Goal: Contribute content: Contribute content

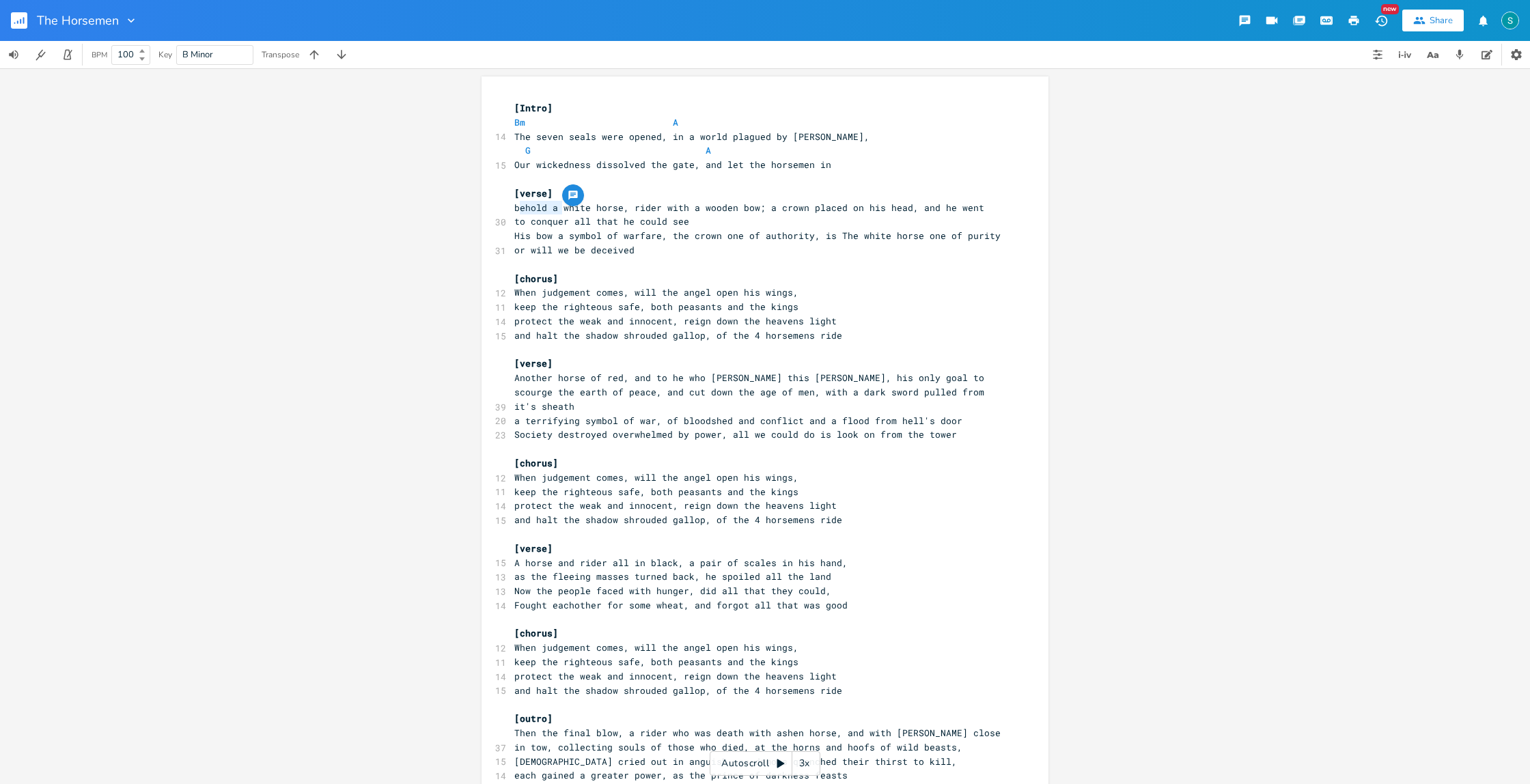
type textarea "behold a"
drag, startPoint x: 560, startPoint y: 208, endPoint x: 511, endPoint y: 209, distance: 49.0
click at [515, 209] on span "behold a white horse, rider with a wooden bow; a crown placed on his head, and …" at bounding box center [755, 215] width 481 height 26
drag, startPoint x: 570, startPoint y: 209, endPoint x: 573, endPoint y: 217, distance: 8.5
click at [570, 209] on span "white horse, rider with a wooden bow; a crown placed on his head, and he went t…" at bounding box center [760, 215] width 492 height 26
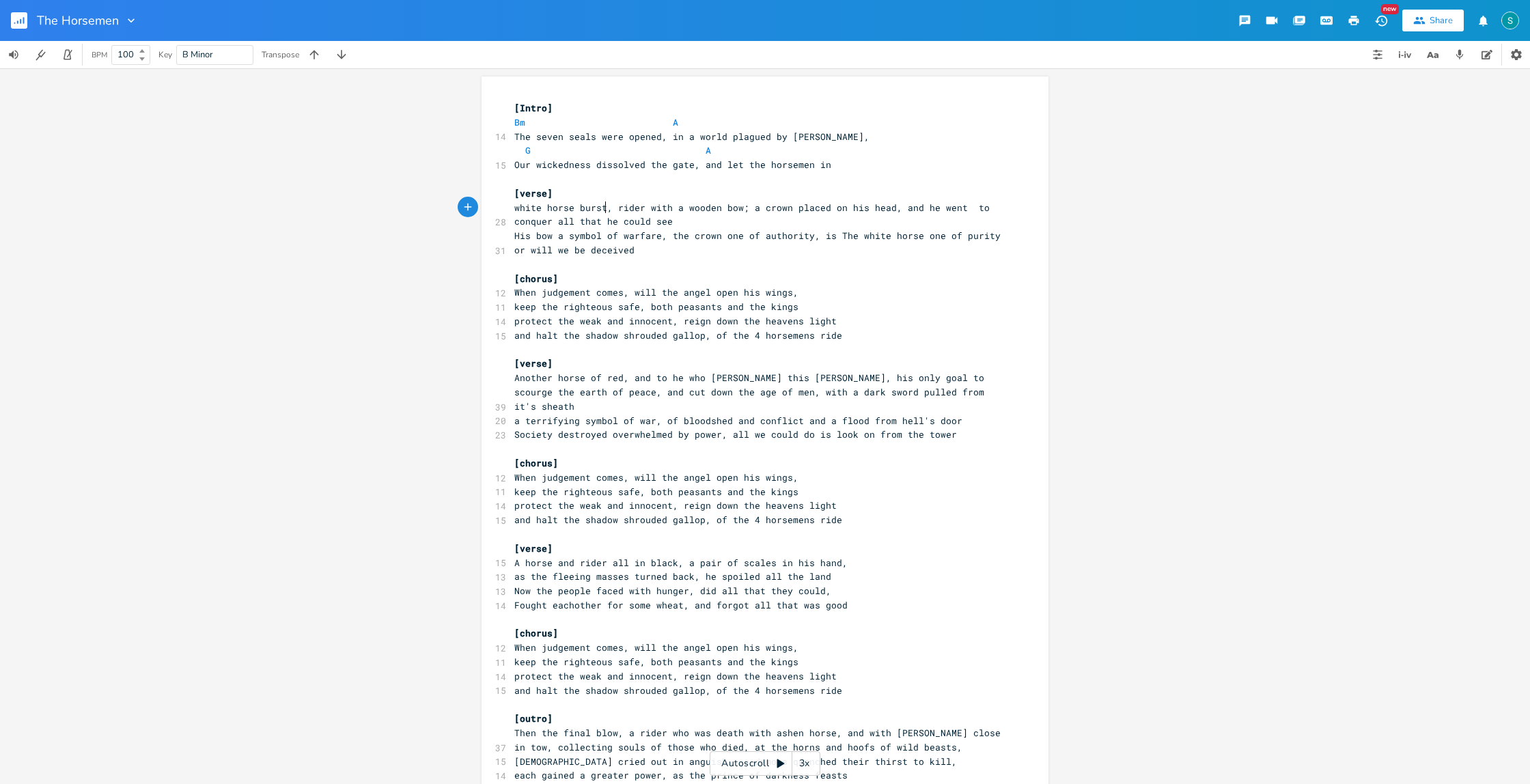
scroll to position [0, 25]
type textarea "burst through"
click at [607, 206] on span "white horse burst through, rider with a wooden bow; a crown placed on his head,…" at bounding box center [752, 215] width 476 height 26
type textarea "on"
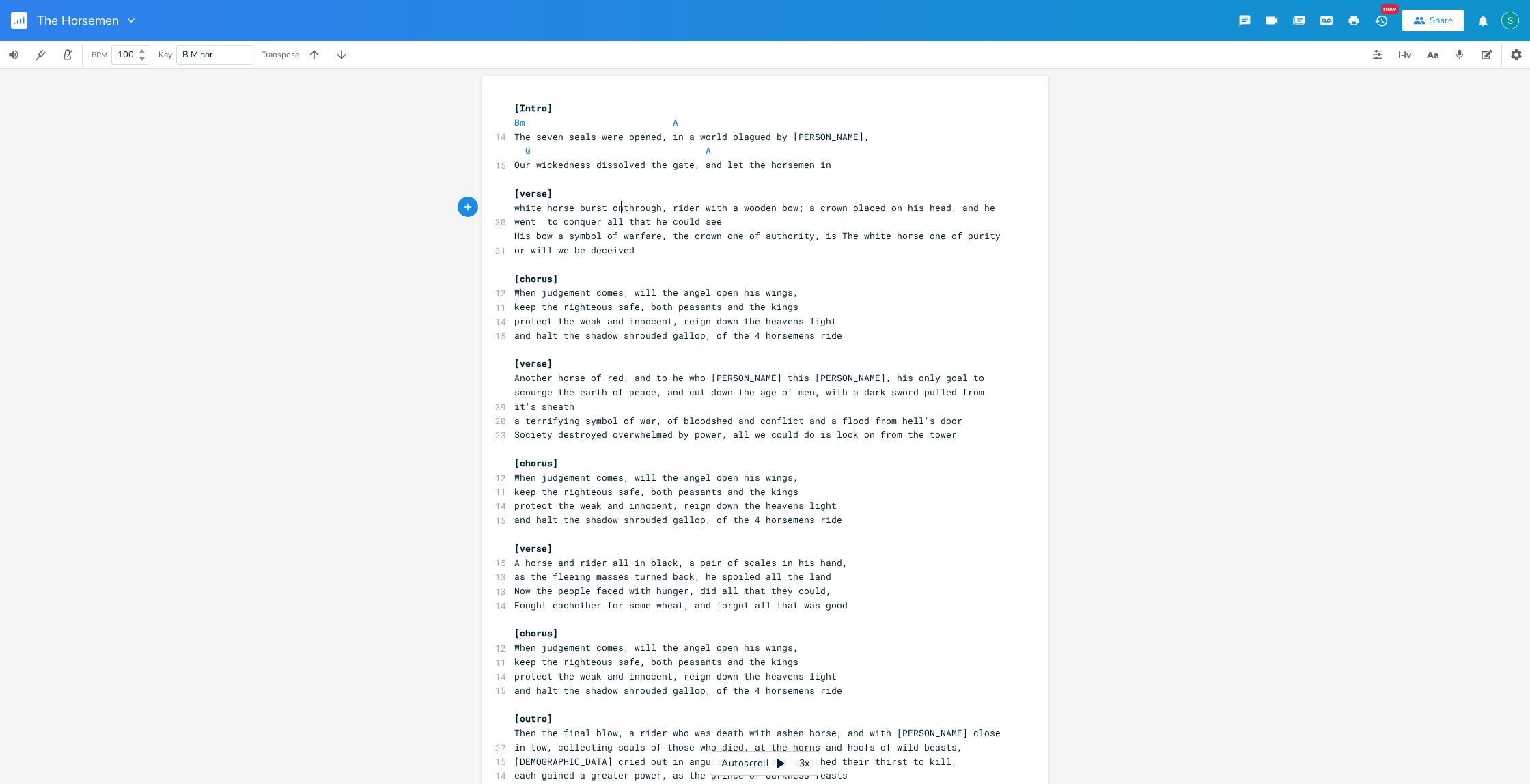
scroll to position [0, 12]
click at [794, 208] on span "white horse burst on through, rider with a wooden bow; a crown placed on his he…" at bounding box center [760, 215] width 492 height 26
click at [772, 208] on span "white horse burst on through, rider with a wooden bow; a crown placed on his he…" at bounding box center [760, 215] width 492 height 26
click at [762, 207] on span "white horse burst on through, rider with a bow; a crown placed on his head, and…" at bounding box center [758, 215] width 487 height 26
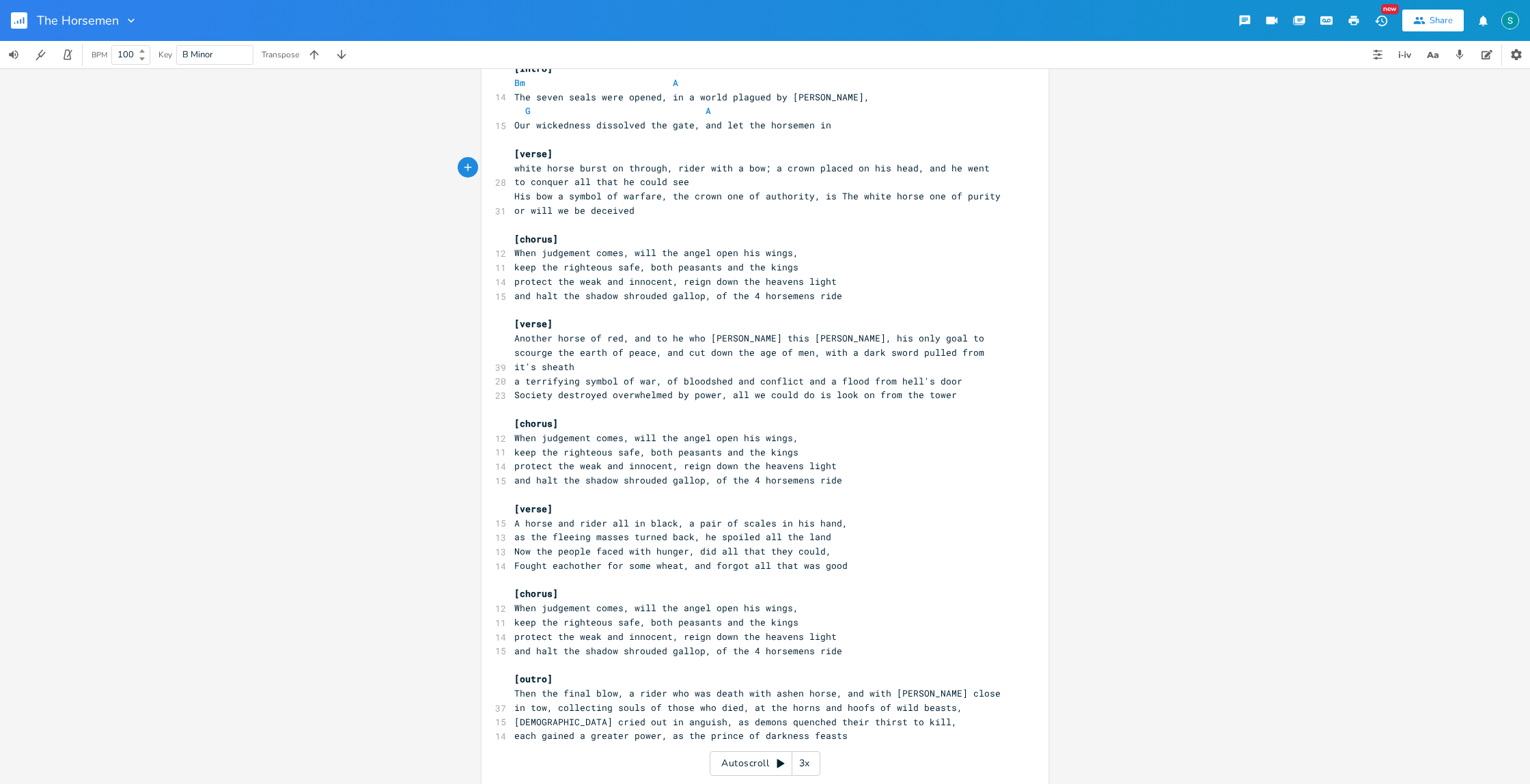
scroll to position [41, 0]
click at [515, 179] on span "white horse burst on through, rider with a bow; a crown placed on his head, and…" at bounding box center [758, 174] width 487 height 26
drag, startPoint x: 511, startPoint y: 182, endPoint x: 522, endPoint y: 182, distance: 11.0
click at [515, 183] on span "white horse burst on through, rider with a bow; a crown placed on his head, and…" at bounding box center [758, 174] width 487 height 26
click at [690, 182] on pre "white horse burst on through, rider with a bow; a crown placed on his head, and…" at bounding box center [758, 174] width 493 height 29
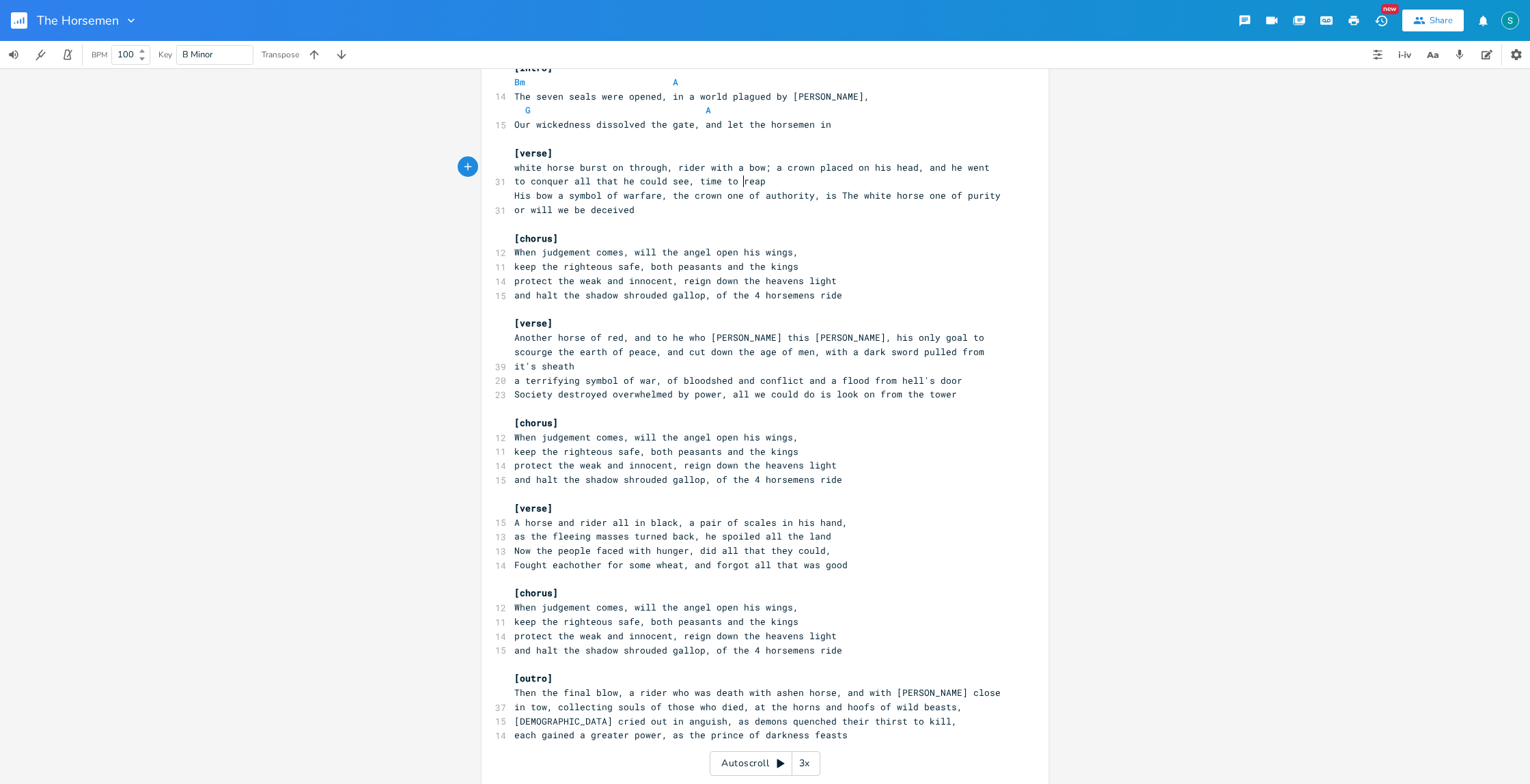
scroll to position [0, 55]
type textarea ", time to reap what you sow"
drag, startPoint x: 666, startPoint y: 182, endPoint x: 512, endPoint y: 182, distance: 154.0
click at [515, 183] on span "white horse burst on through, rider with a bow; a crown placed on his head, and…" at bounding box center [758, 174] width 487 height 26
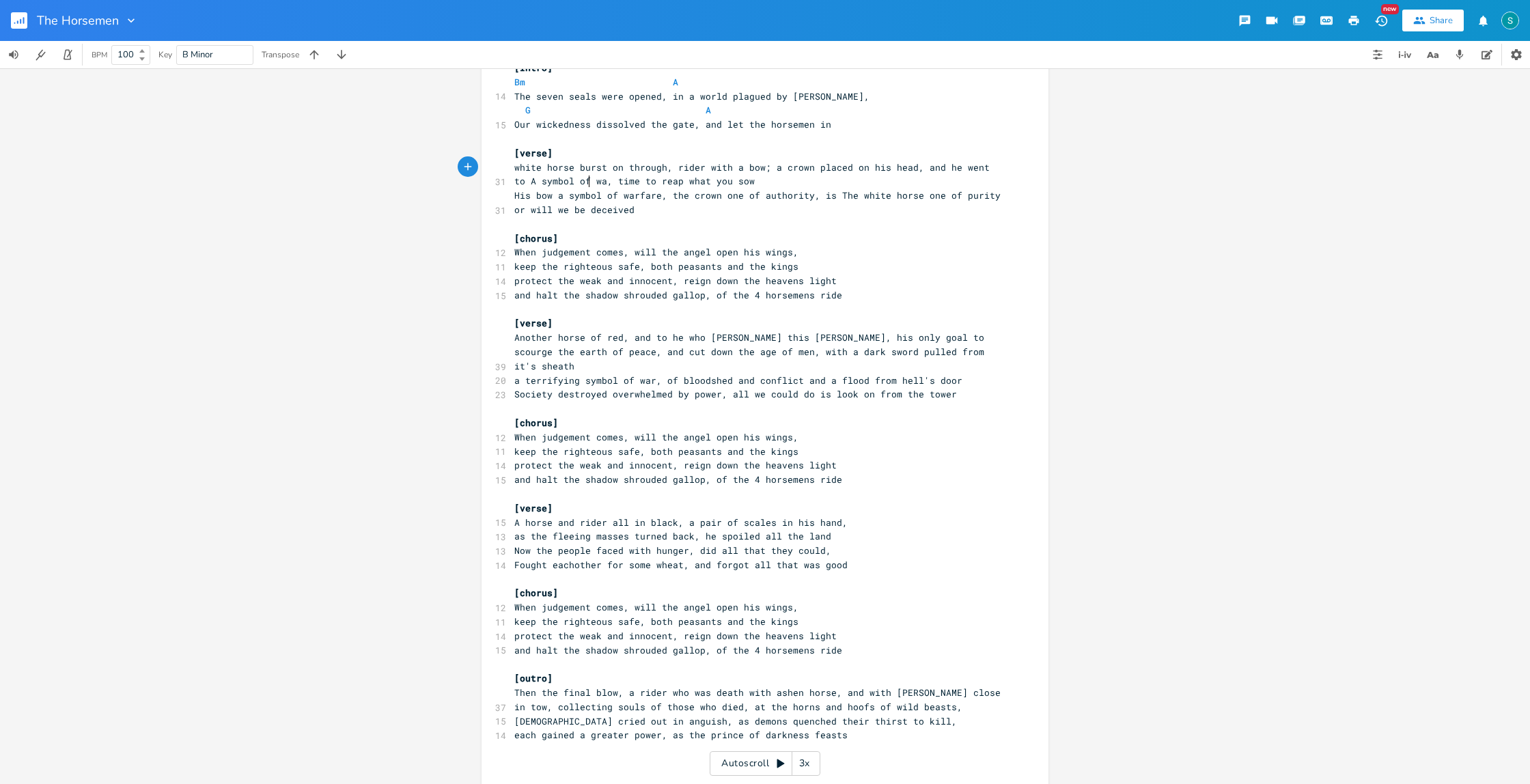
type textarea "A symbol of war"
click at [588, 181] on span "white horse burst on through, rider with a bow; a crown placed on his head, and…" at bounding box center [758, 174] width 487 height 26
type textarea "r"
click at [589, 181] on span "white horse burst on through, rider with a bow; a crown placed on his head, and…" at bounding box center [758, 174] width 487 height 26
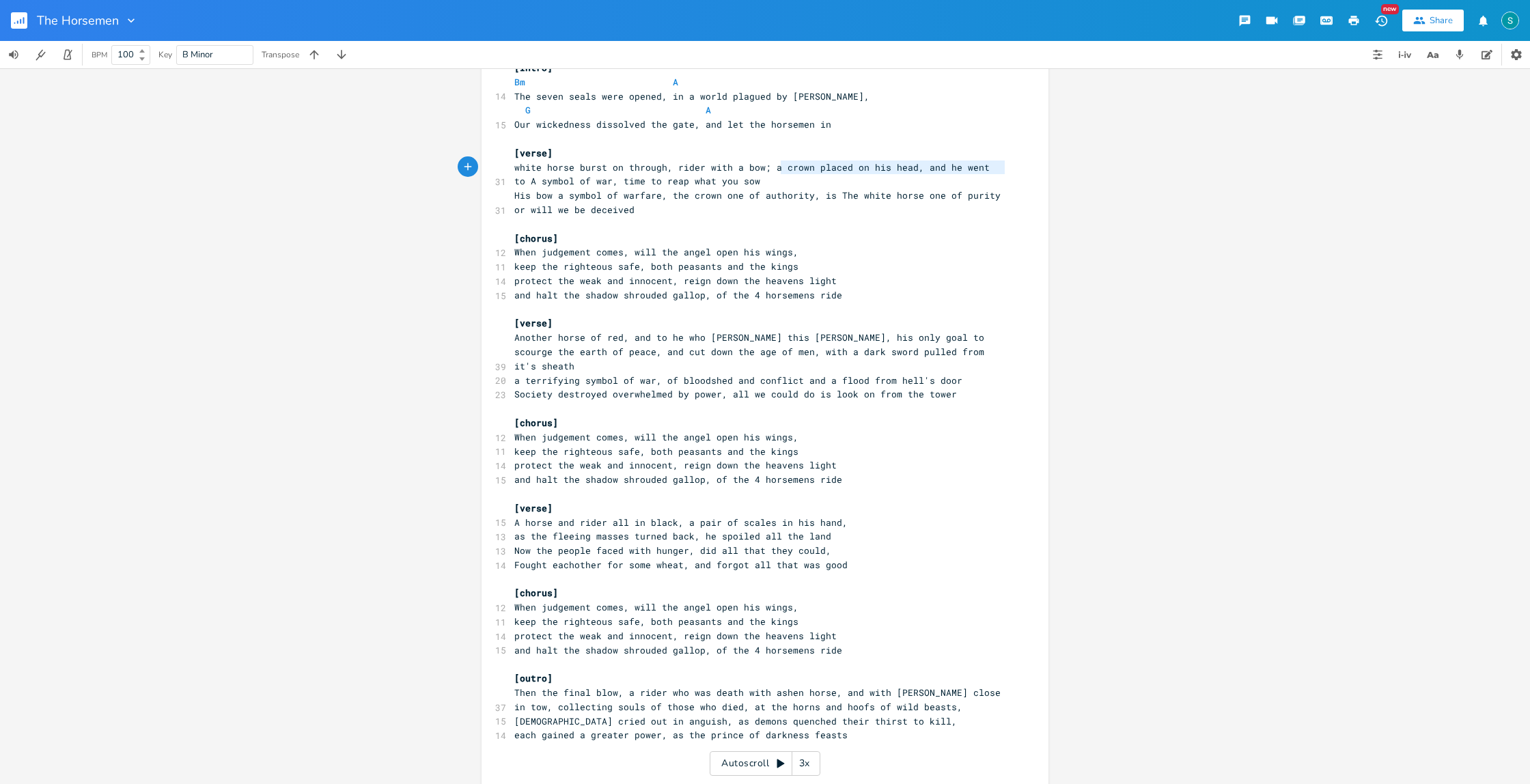
type textarea "a crown placed on his head, and he went to"
drag, startPoint x: 999, startPoint y: 165, endPoint x: 770, endPoint y: 165, distance: 229.0
click at [766, 166] on span "white horse burst on through, rider with a bow; a crown placed on his head, and…" at bounding box center [758, 174] width 487 height 26
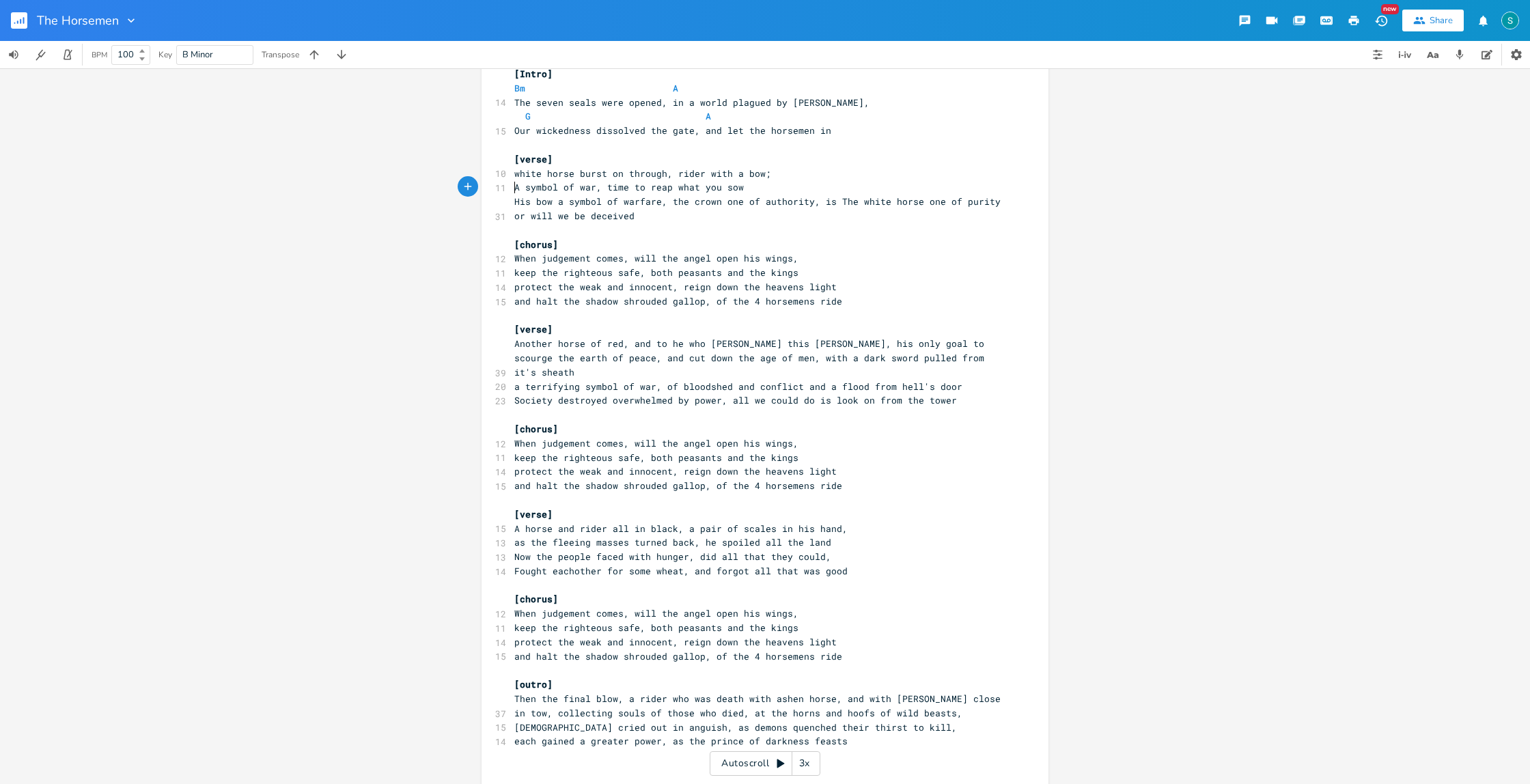
scroll to position [32, 0]
click at [672, 174] on span "white horse burst on through, rider with a bow;" at bounding box center [643, 175] width 257 height 12
type textarea "dark"
click at [590, 189] on span "A symbol of war, time to reap what you sow" at bounding box center [629, 189] width 229 height 12
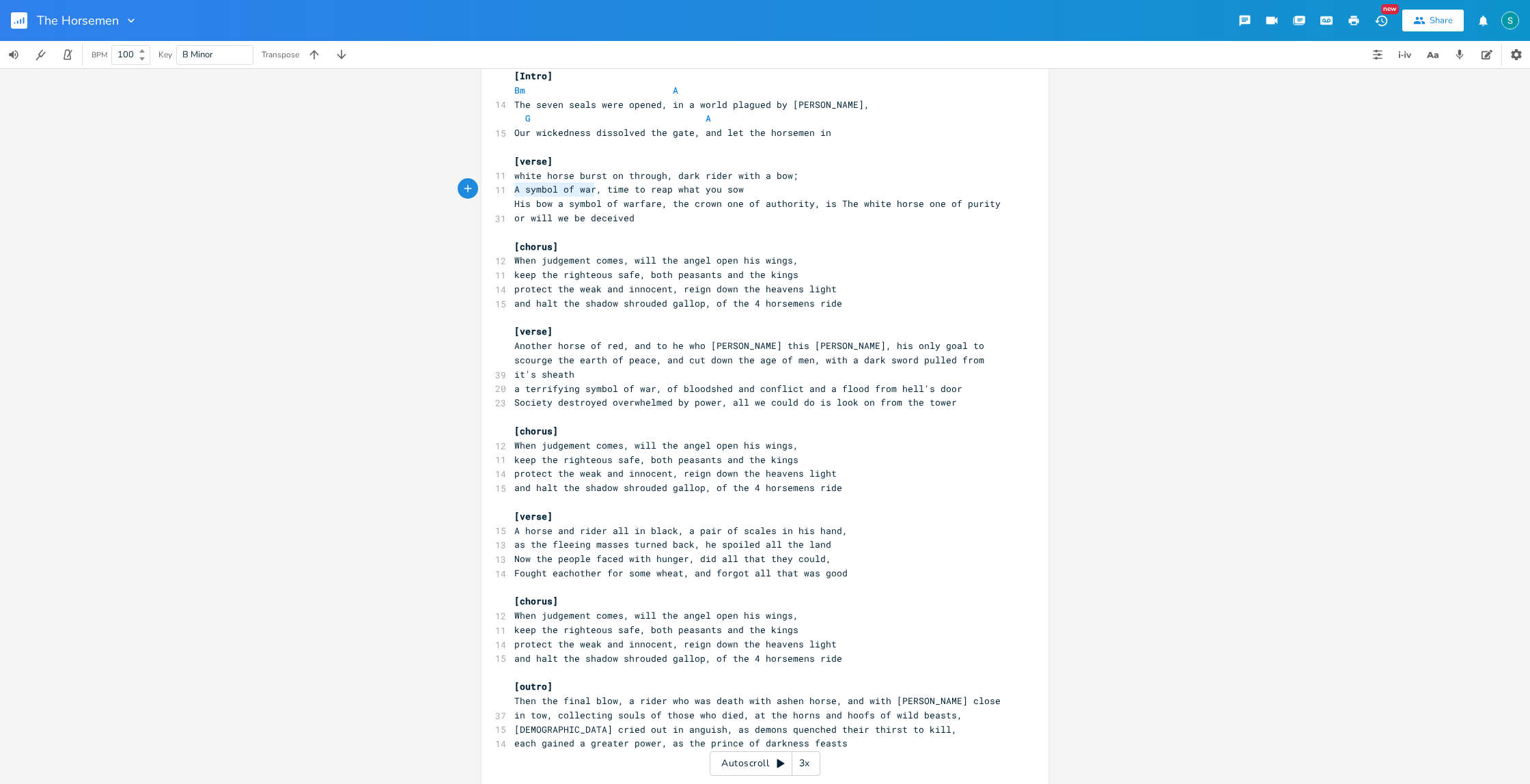
drag, startPoint x: 592, startPoint y: 189, endPoint x: 511, endPoint y: 188, distance: 81.0
click at [515, 188] on span "A symbol of war, time to reap what you sow" at bounding box center [629, 189] width 229 height 12
type textarea "Don't be decieved"
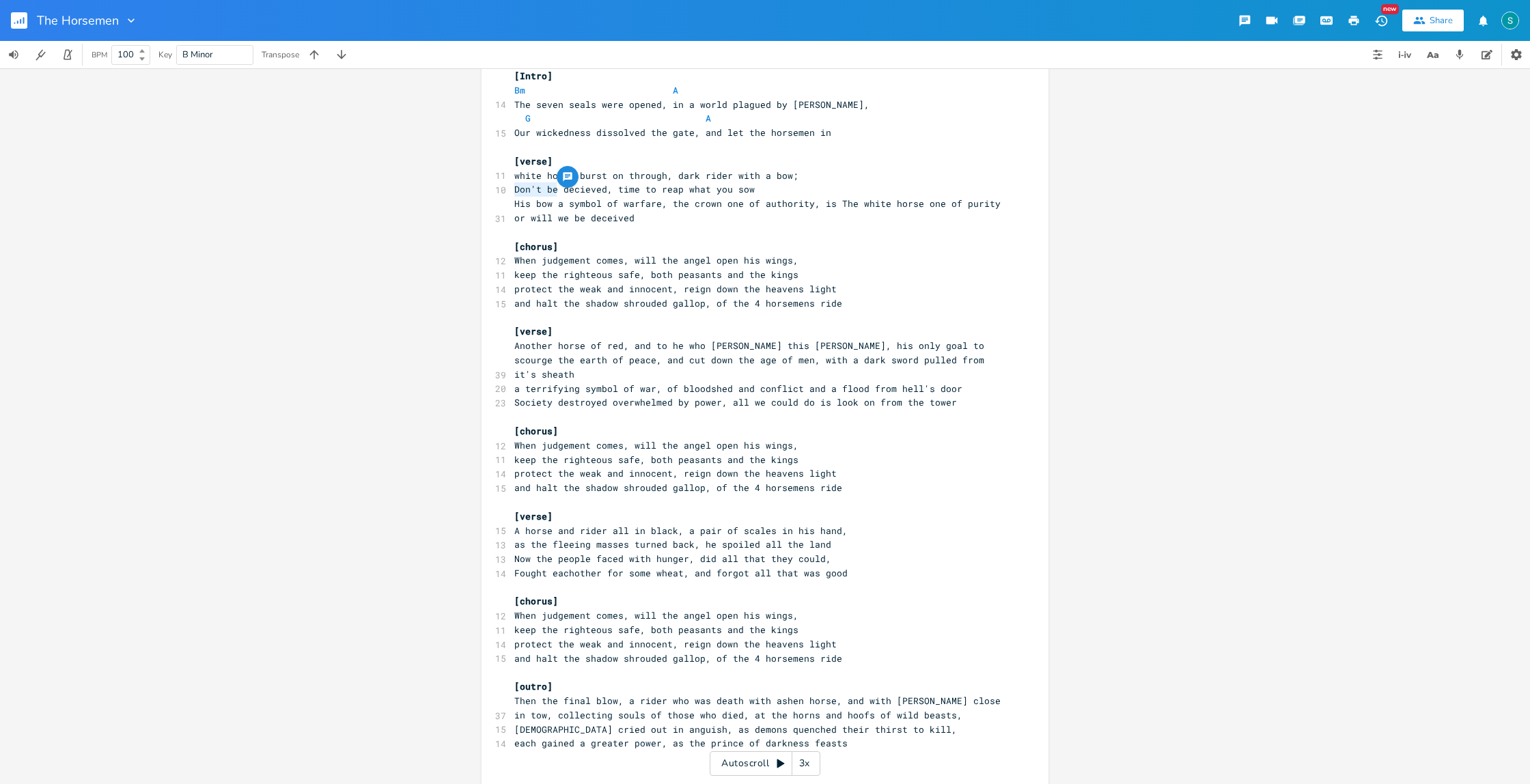
drag, startPoint x: 554, startPoint y: 189, endPoint x: 511, endPoint y: 190, distance: 43.0
click at [515, 190] on span "Don't be decieved, time to reap what you sow" at bounding box center [635, 189] width 241 height 12
type textarea "Let ya self be"
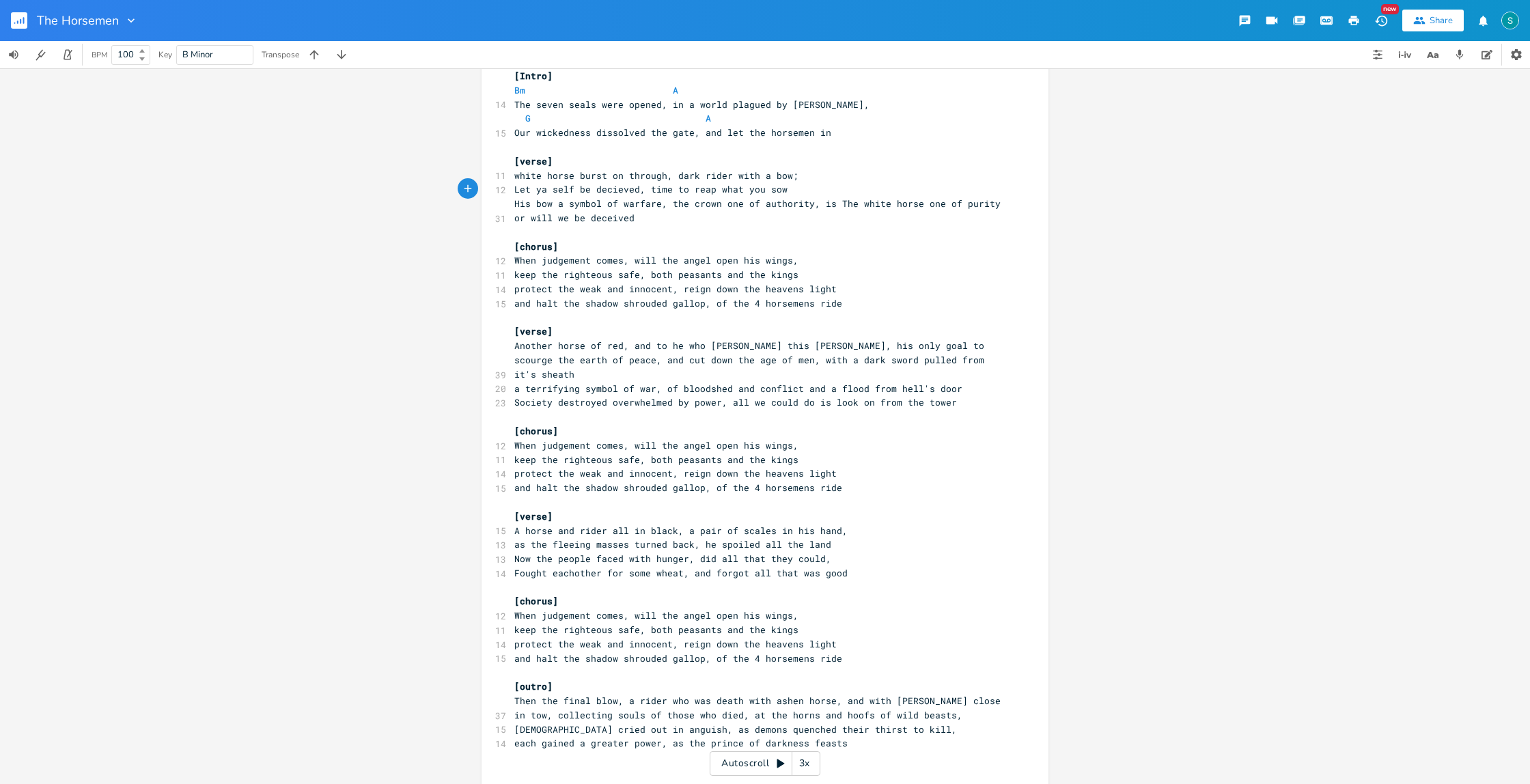
click at [710, 190] on span "Let ya self be decieved, time to reap what you sow" at bounding box center [651, 189] width 273 height 12
type textarea "jsut"
type textarea "ust"
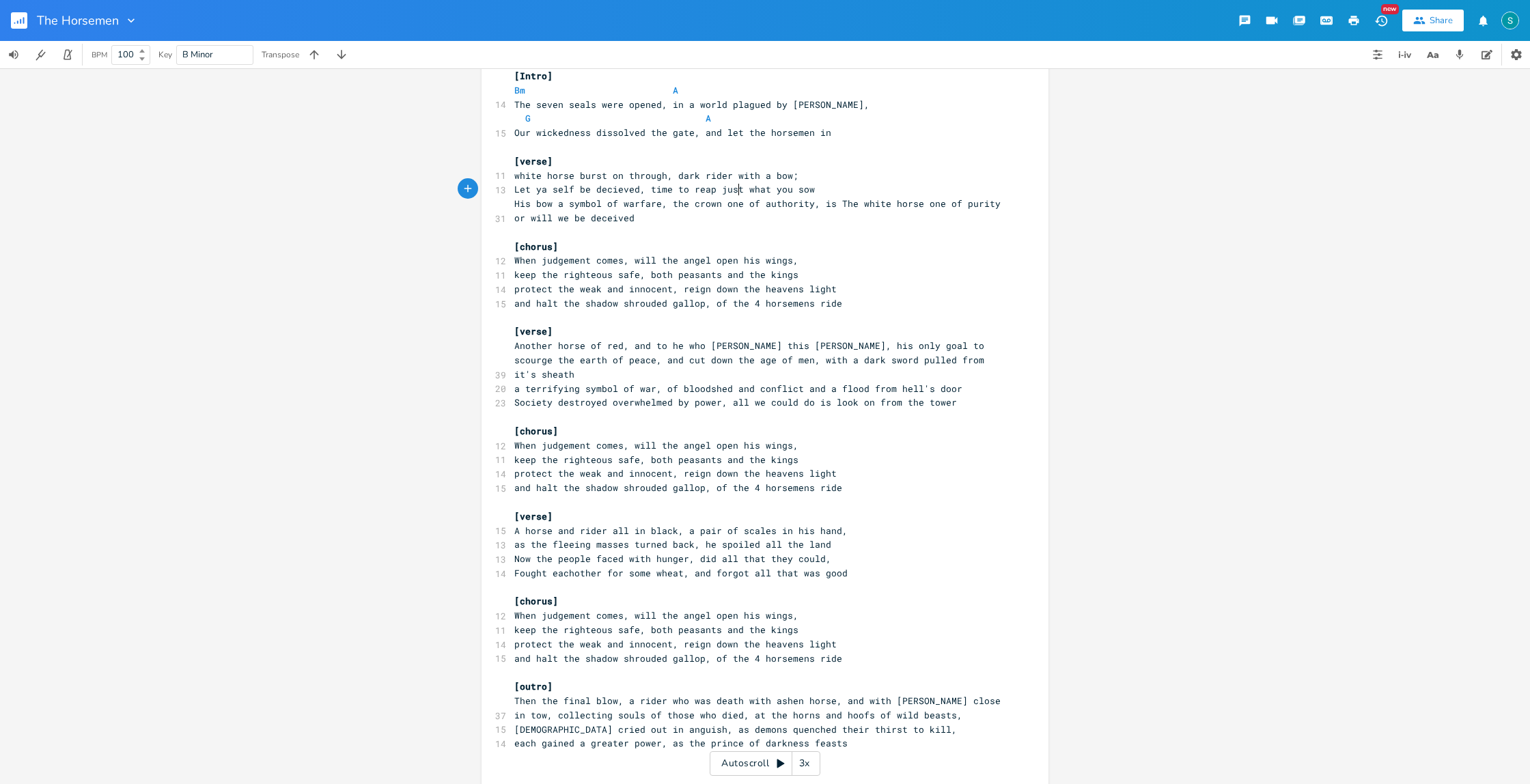
click at [559, 160] on pre "[verse]" at bounding box center [758, 161] width 493 height 14
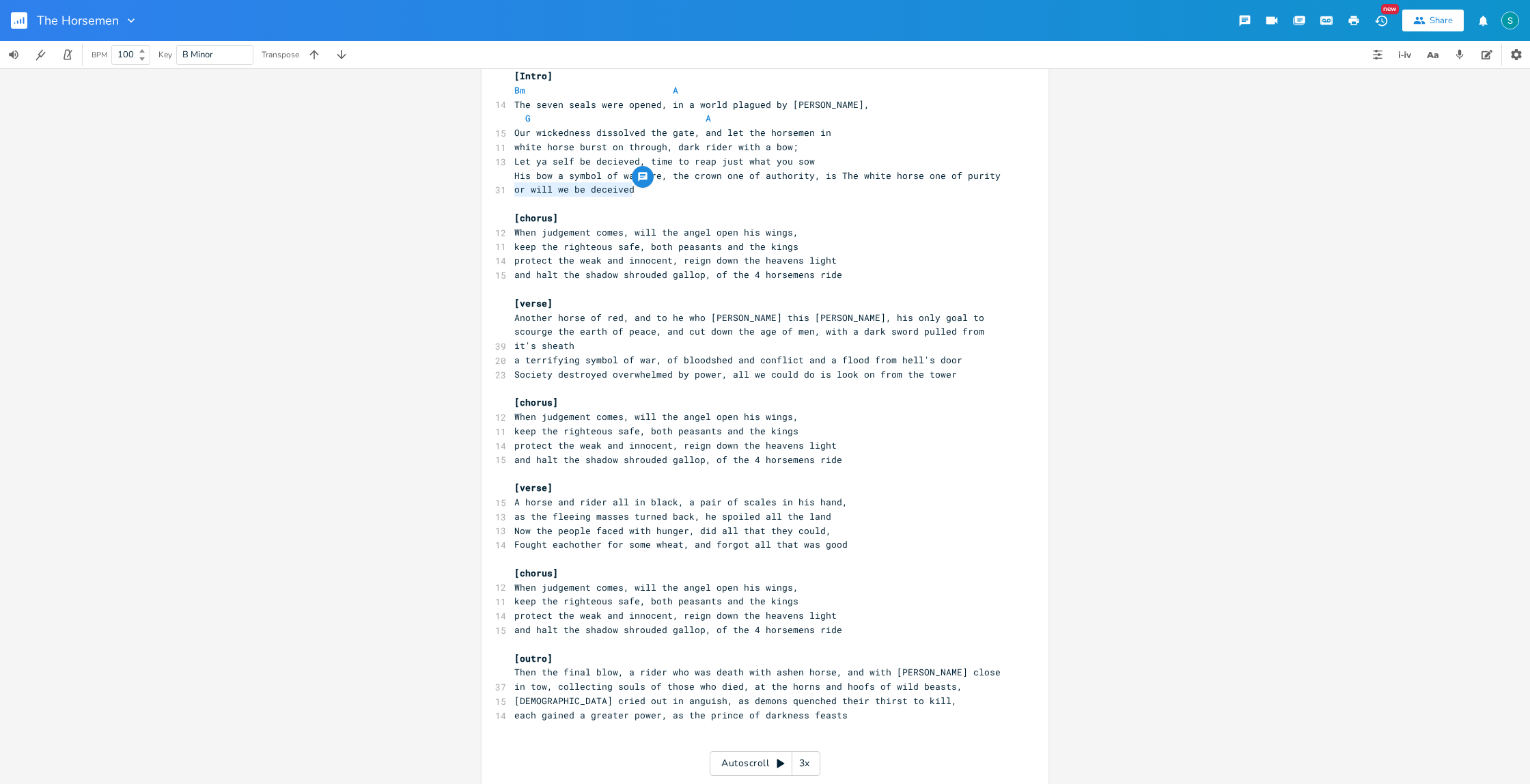
type textarea "His bow a symbol of warfare, the crown one of authority, is The white horse one…"
drag, startPoint x: 645, startPoint y: 191, endPoint x: 509, endPoint y: 178, distance: 136.6
click at [511, 178] on pre "His bow a symbol of warfare, the crown one of authority, is The white horse one…" at bounding box center [758, 183] width 493 height 29
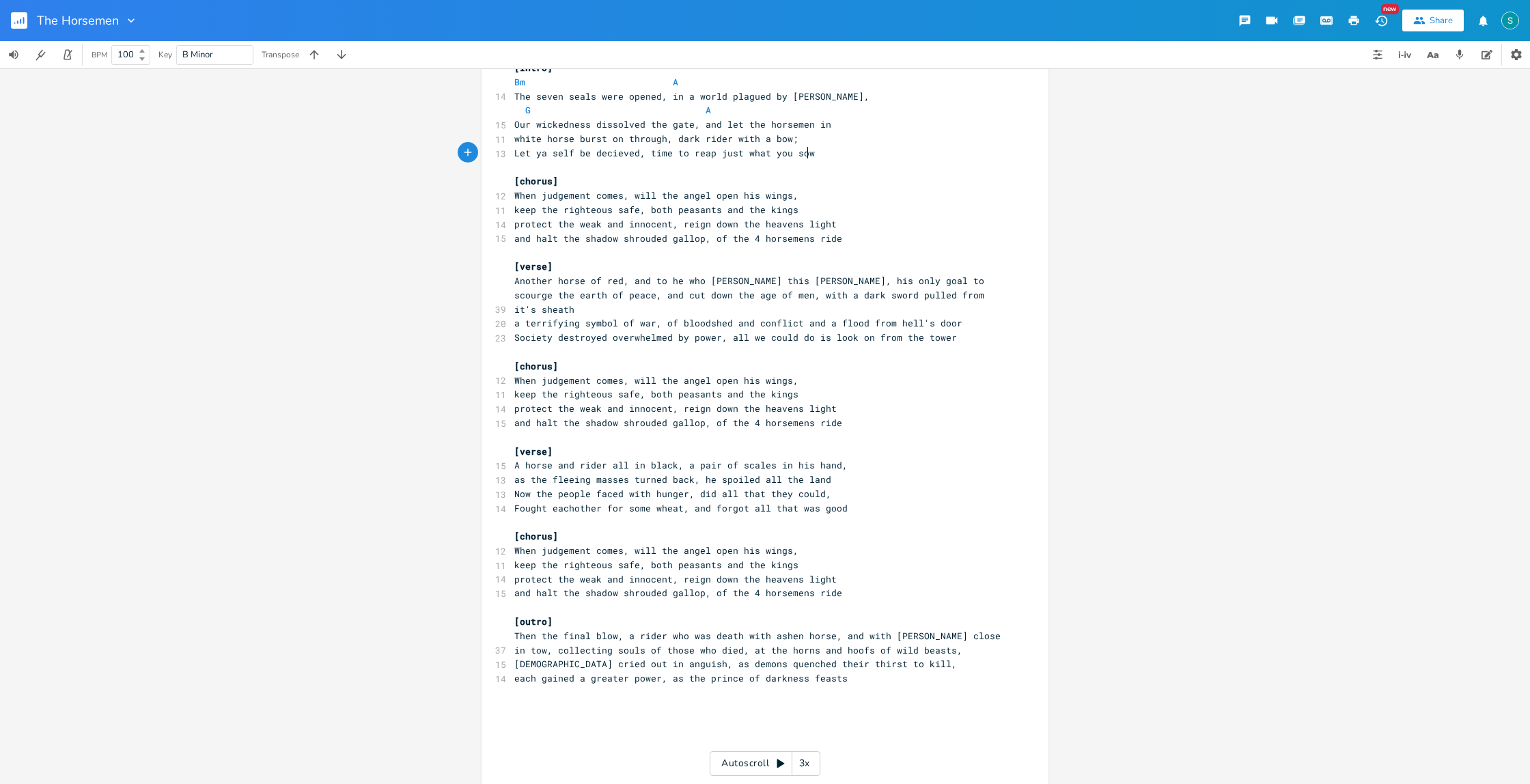
scroll to position [0, 0]
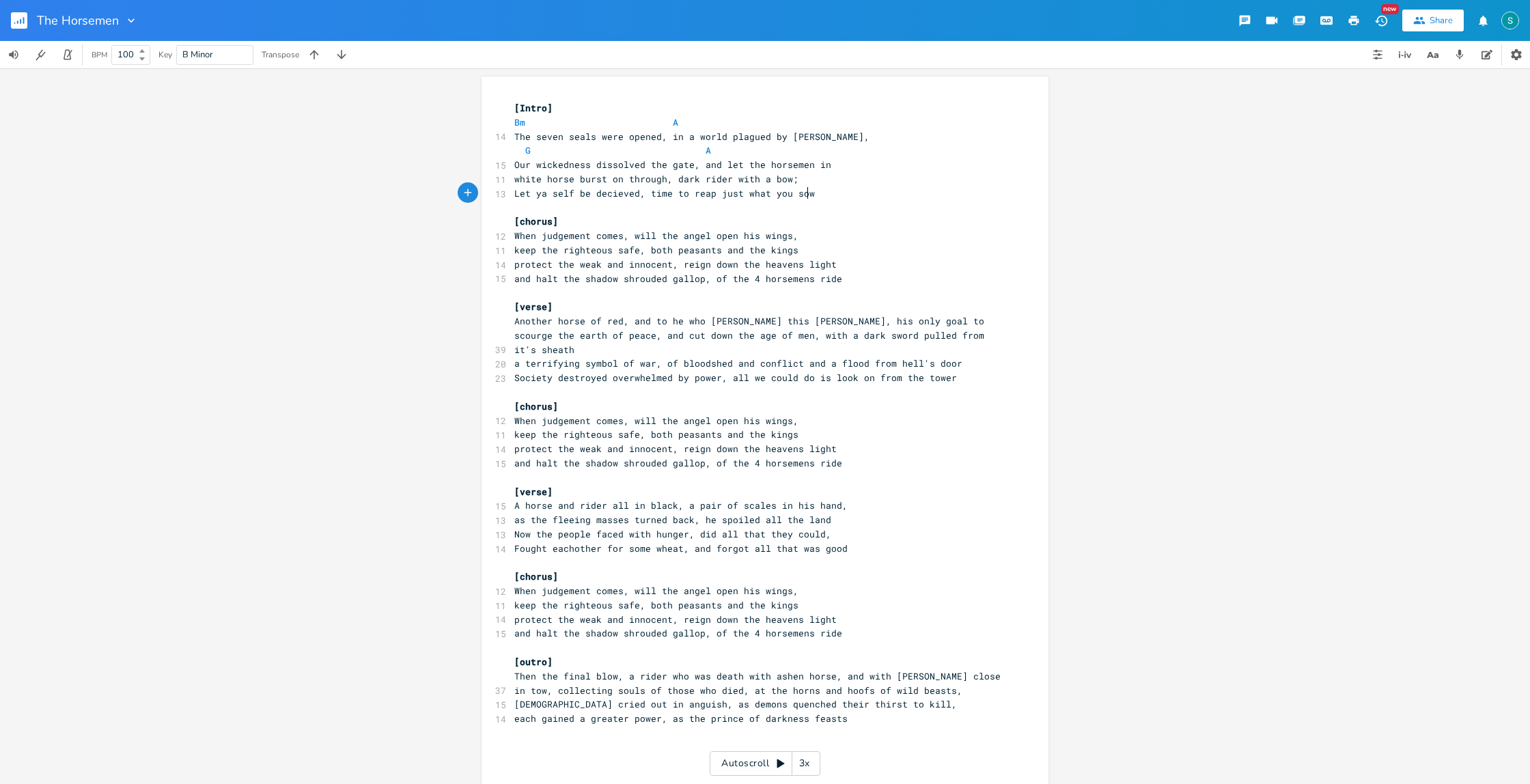
click at [629, 237] on span "When judgement comes, will the angel open his wings," at bounding box center [656, 235] width 284 height 12
type textarea "standing"
type textarea "at the gate"
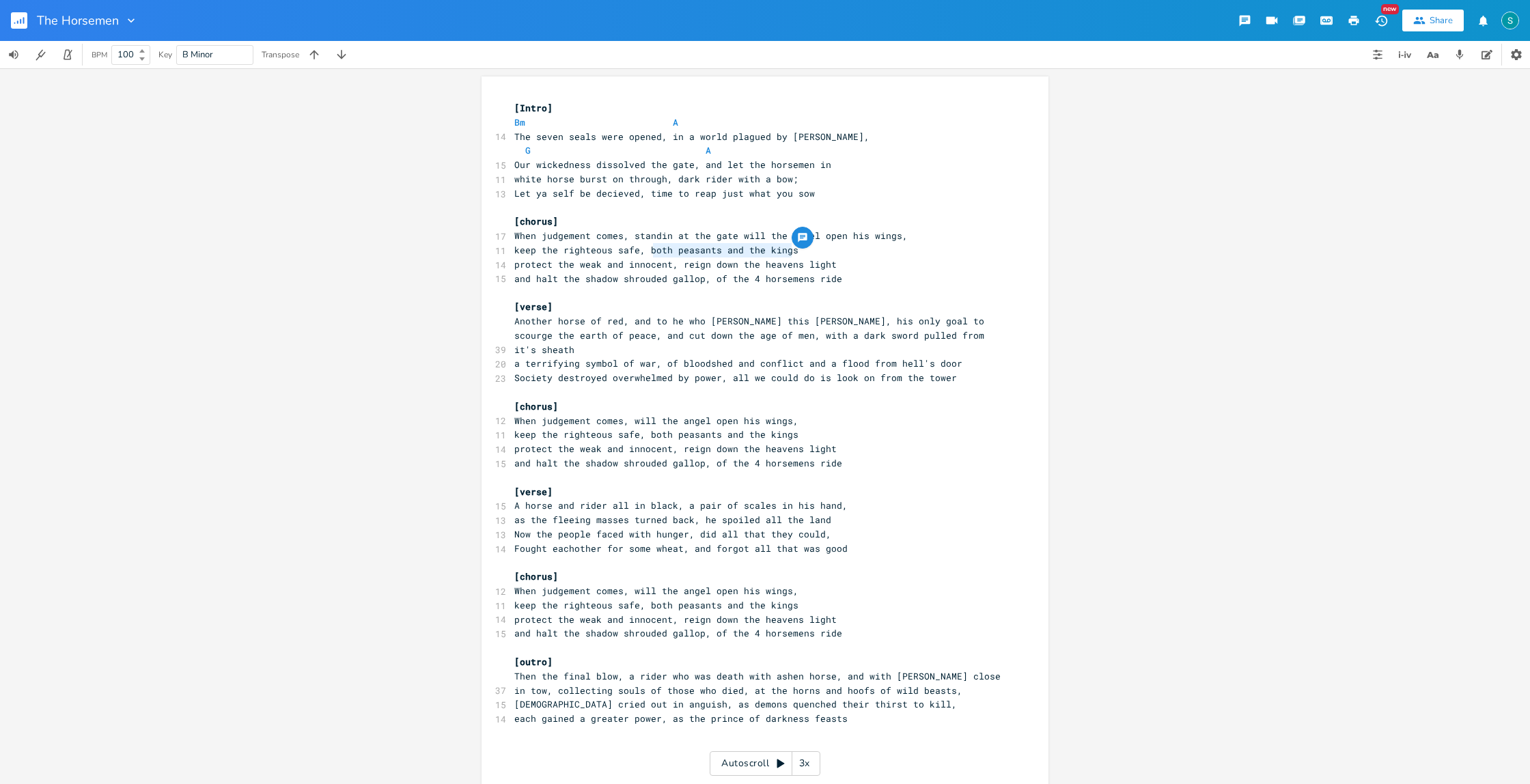
type textarea "both peasants and the kings"
drag, startPoint x: 803, startPoint y: 249, endPoint x: 646, endPoint y: 248, distance: 157.0
click at [645, 249] on pre "keep the righteous safe, both peasants and the kings" at bounding box center [758, 250] width 493 height 14
click at [735, 237] on span "When judgement comes, standin at the gate will the angel open his wings," at bounding box center [712, 235] width 394 height 12
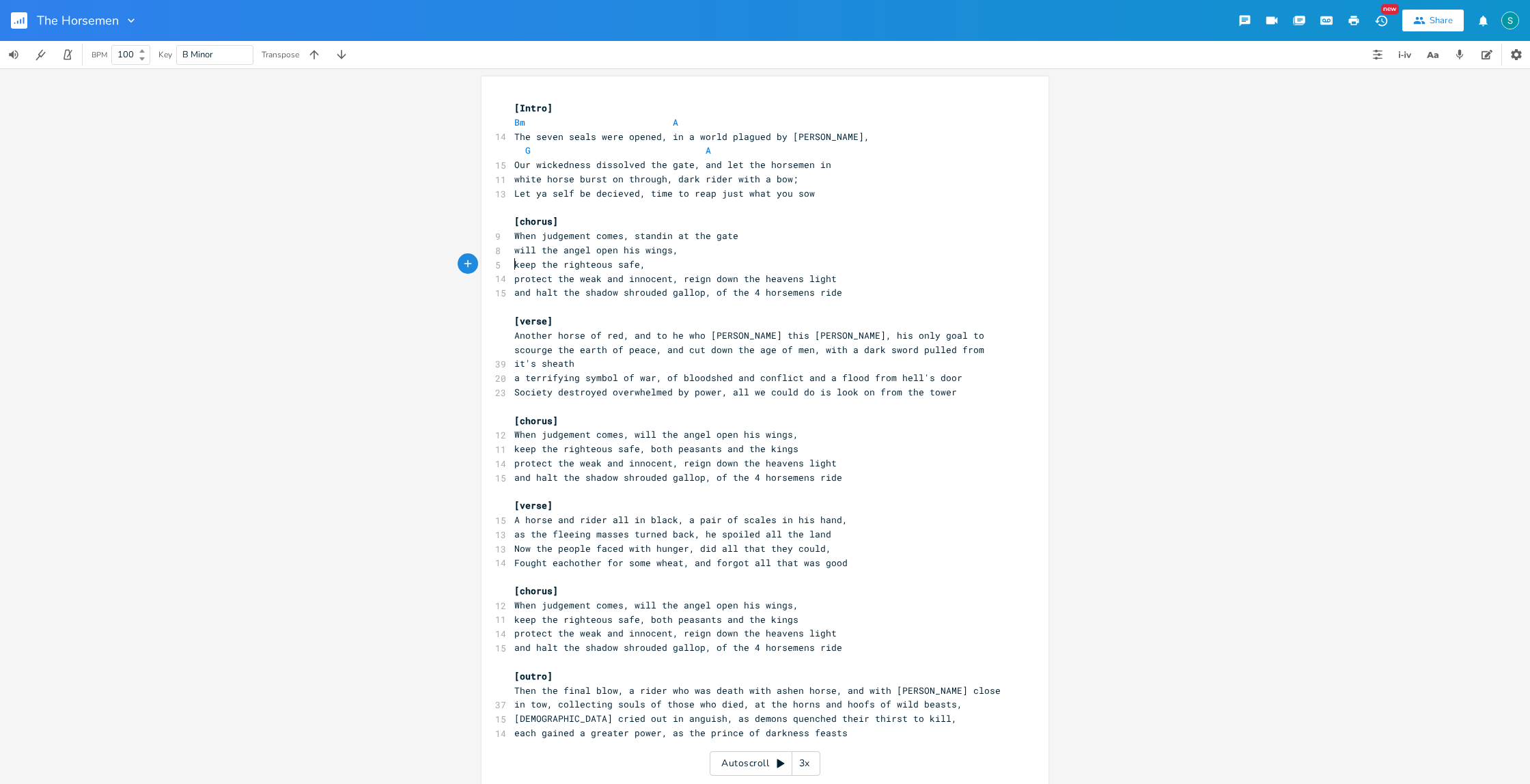
click at [515, 261] on span "keep the righteous safe," at bounding box center [580, 264] width 132 height 12
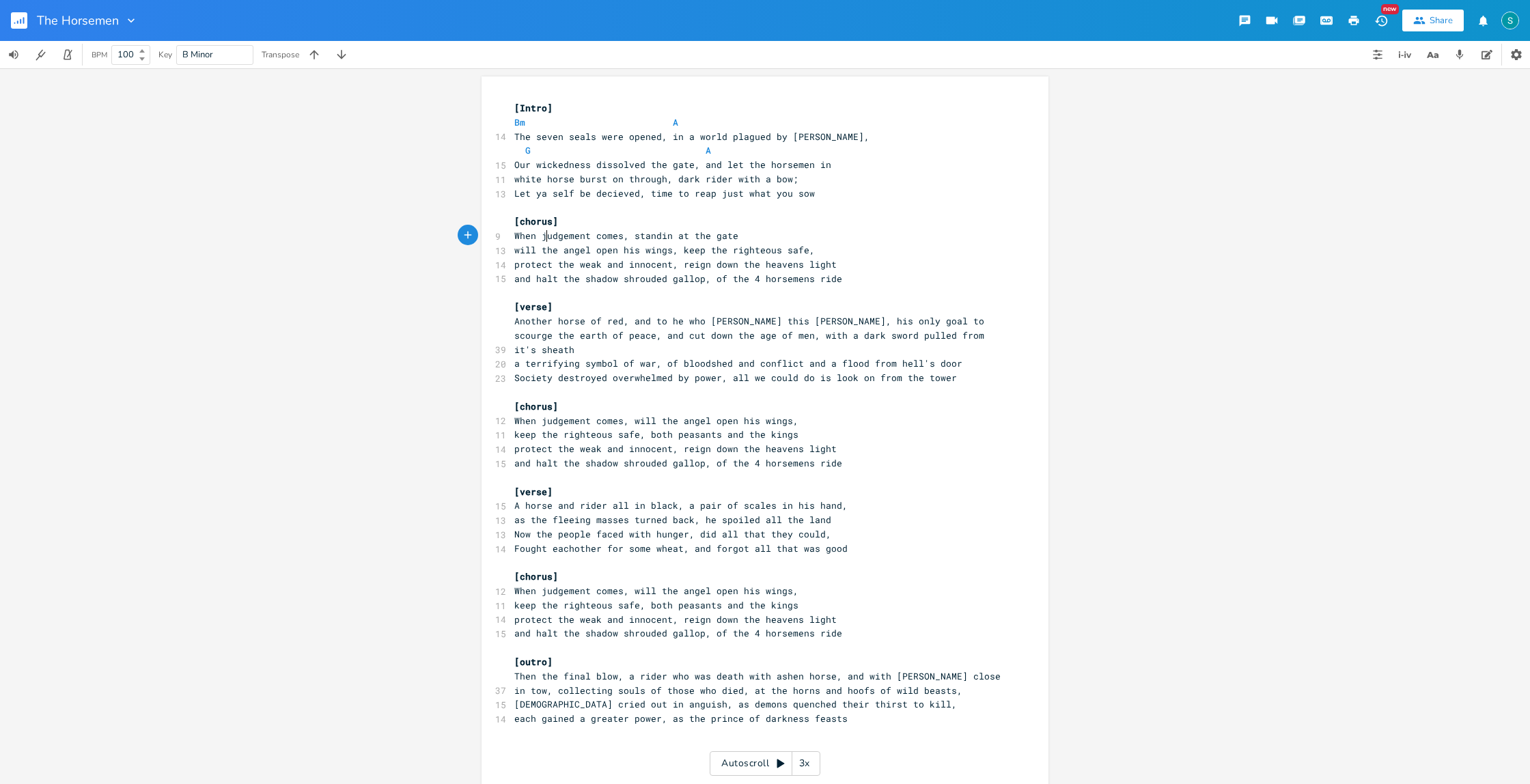
click at [540, 235] on span "When judgement comes, standin at the gate" at bounding box center [626, 235] width 224 height 12
click at [515, 233] on span "When judgement comes, standin at the gate" at bounding box center [626, 235] width 224 height 12
type textarea "Soon wh"
click at [554, 250] on span "will the angel open his wings, keep the righteous safe," at bounding box center [664, 250] width 300 height 12
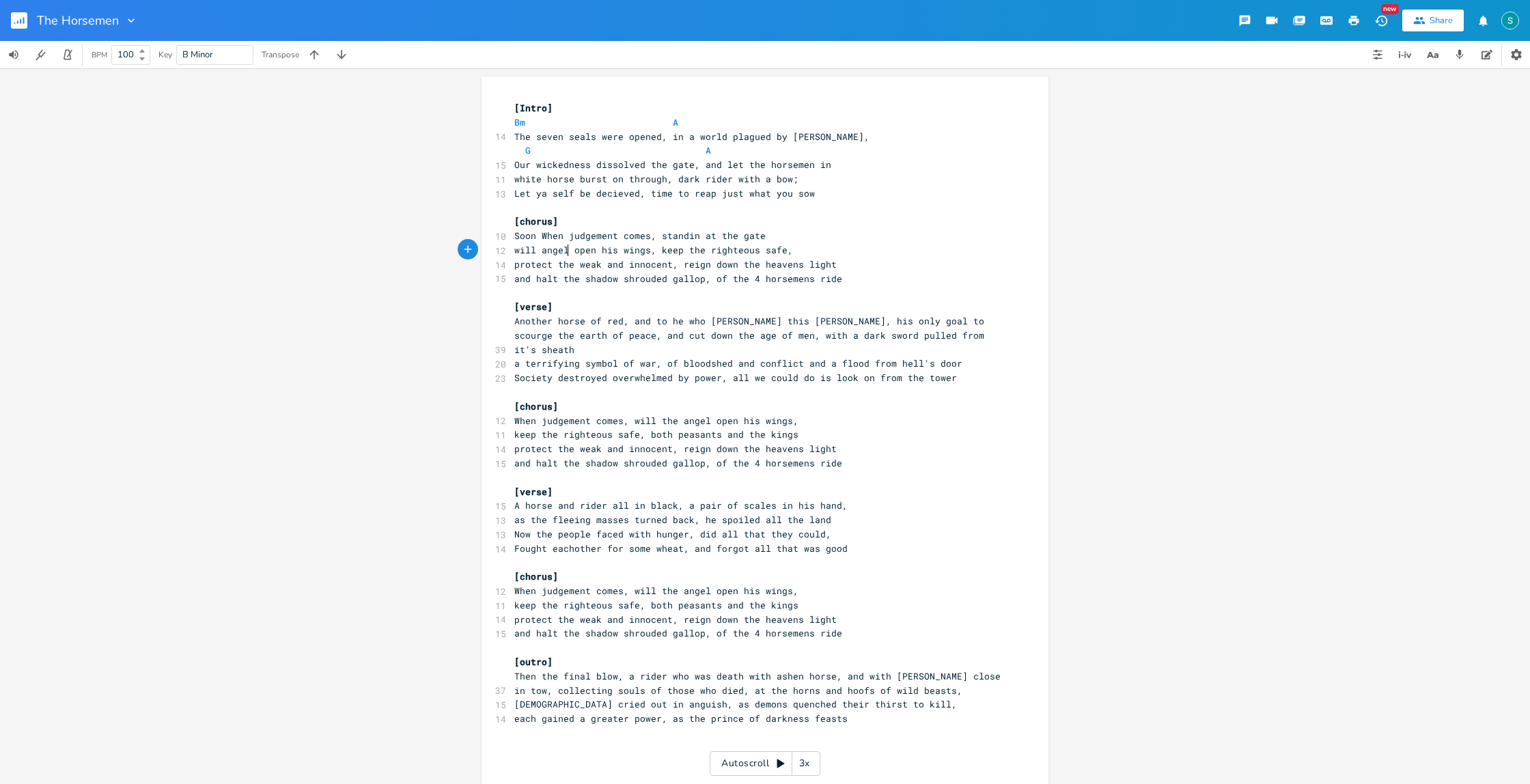
click at [564, 249] on span "will angel open his wings, keep the righteous safe," at bounding box center [654, 250] width 279 height 12
type textarea "s"
click at [617, 250] on span "will angels open his wings, keep the righteous safe," at bounding box center [656, 250] width 284 height 12
type textarea "their"
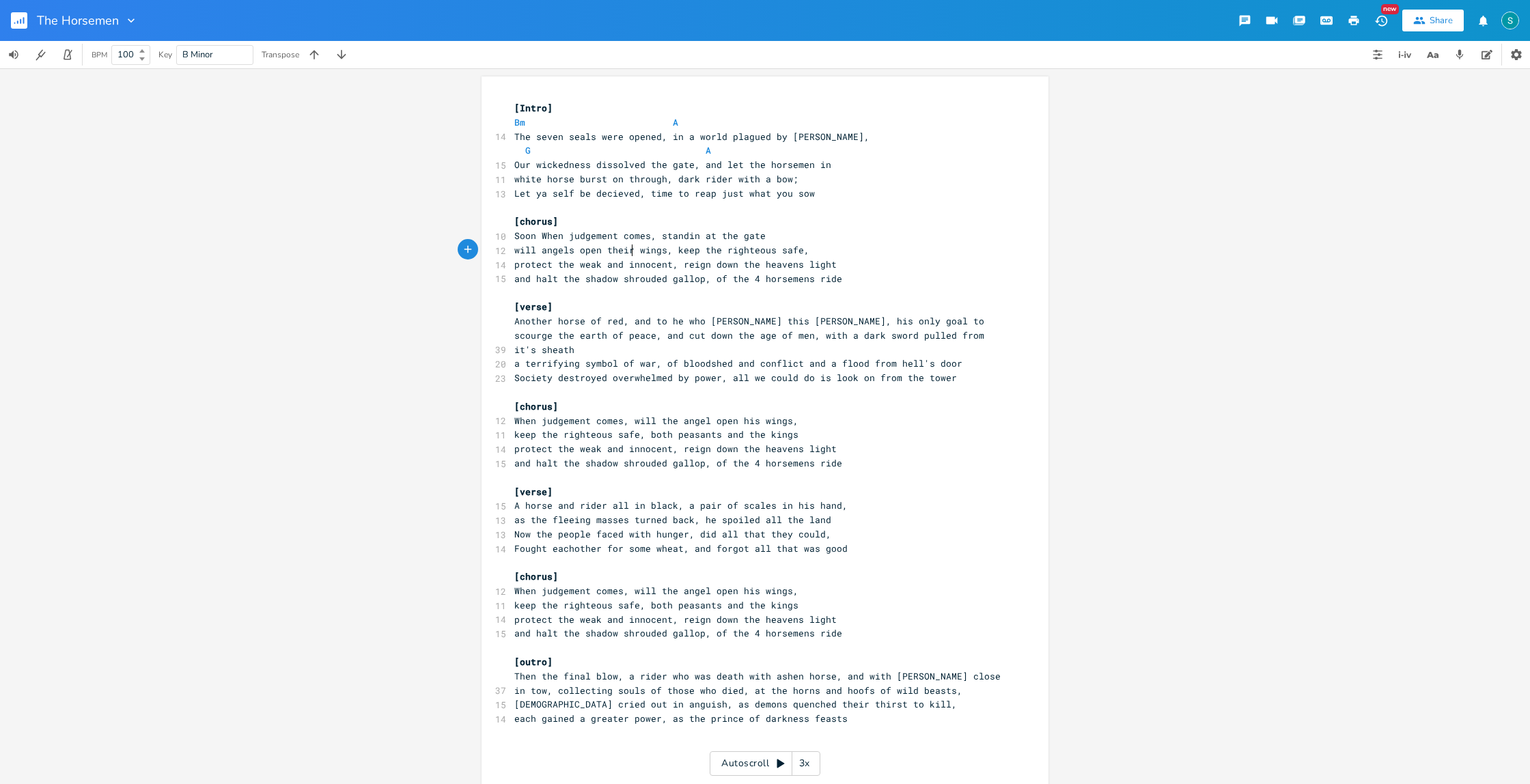
scroll to position [0, 17]
drag, startPoint x: 676, startPoint y: 265, endPoint x: 511, endPoint y: 265, distance: 165.0
click at [515, 265] on span "protect the weak and innocent, reign down the heavens light" at bounding box center [676, 264] width 323 height 12
type textarea "protect the weak and innocent,"
click at [627, 265] on span "protect the weak and innocent, reign down the heavens light" at bounding box center [676, 264] width 323 height 12
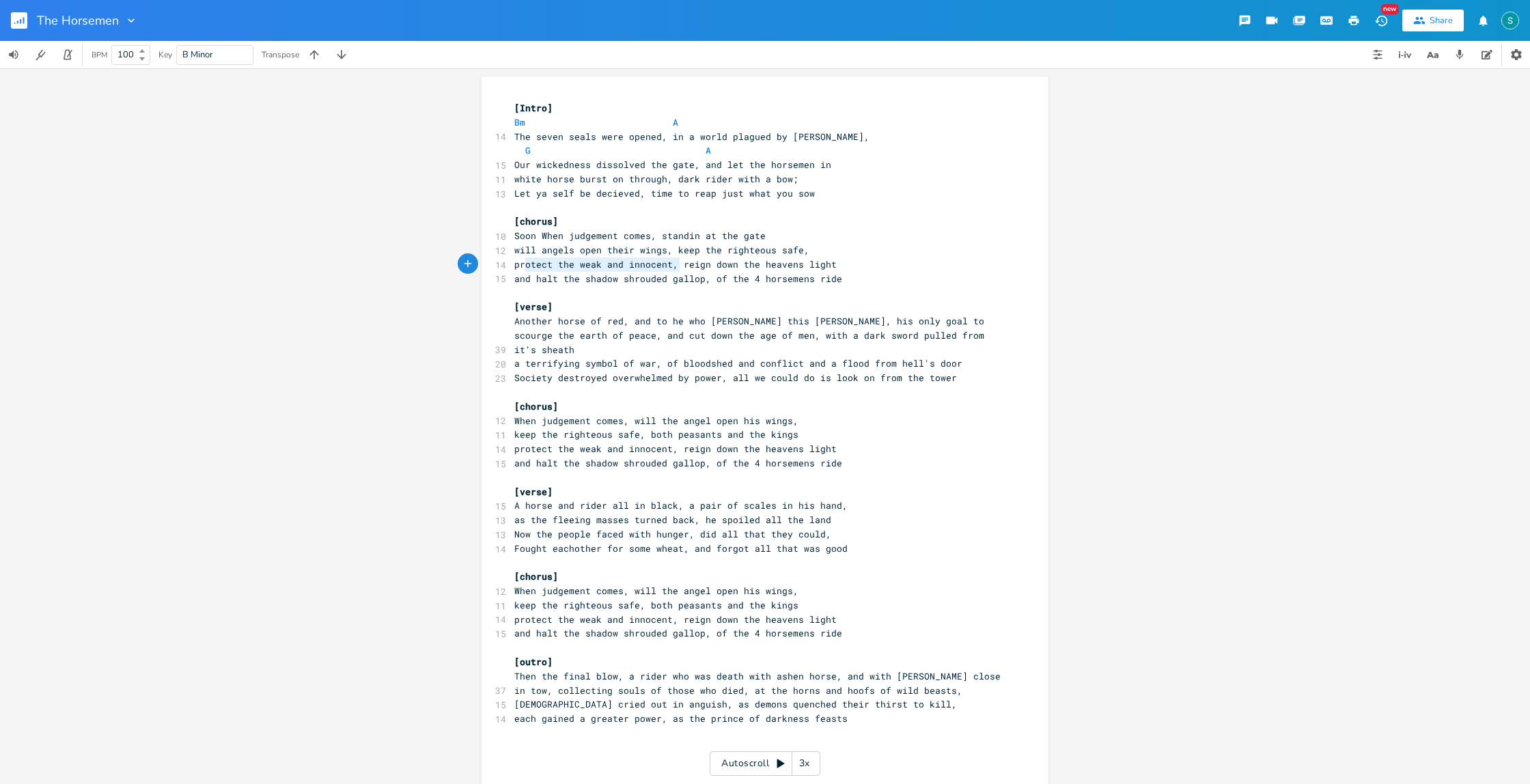
type textarea "protect the weak and innocent,"
drag, startPoint x: 674, startPoint y: 265, endPoint x: 512, endPoint y: 265, distance: 162.0
click at [515, 265] on span "protect the weak and innocent, reign down the heavens light" at bounding box center [676, 264] width 323 height 12
click at [666, 268] on pre "reign down the heavens light" at bounding box center [758, 264] width 493 height 14
type textarea "eign down the heavens light"
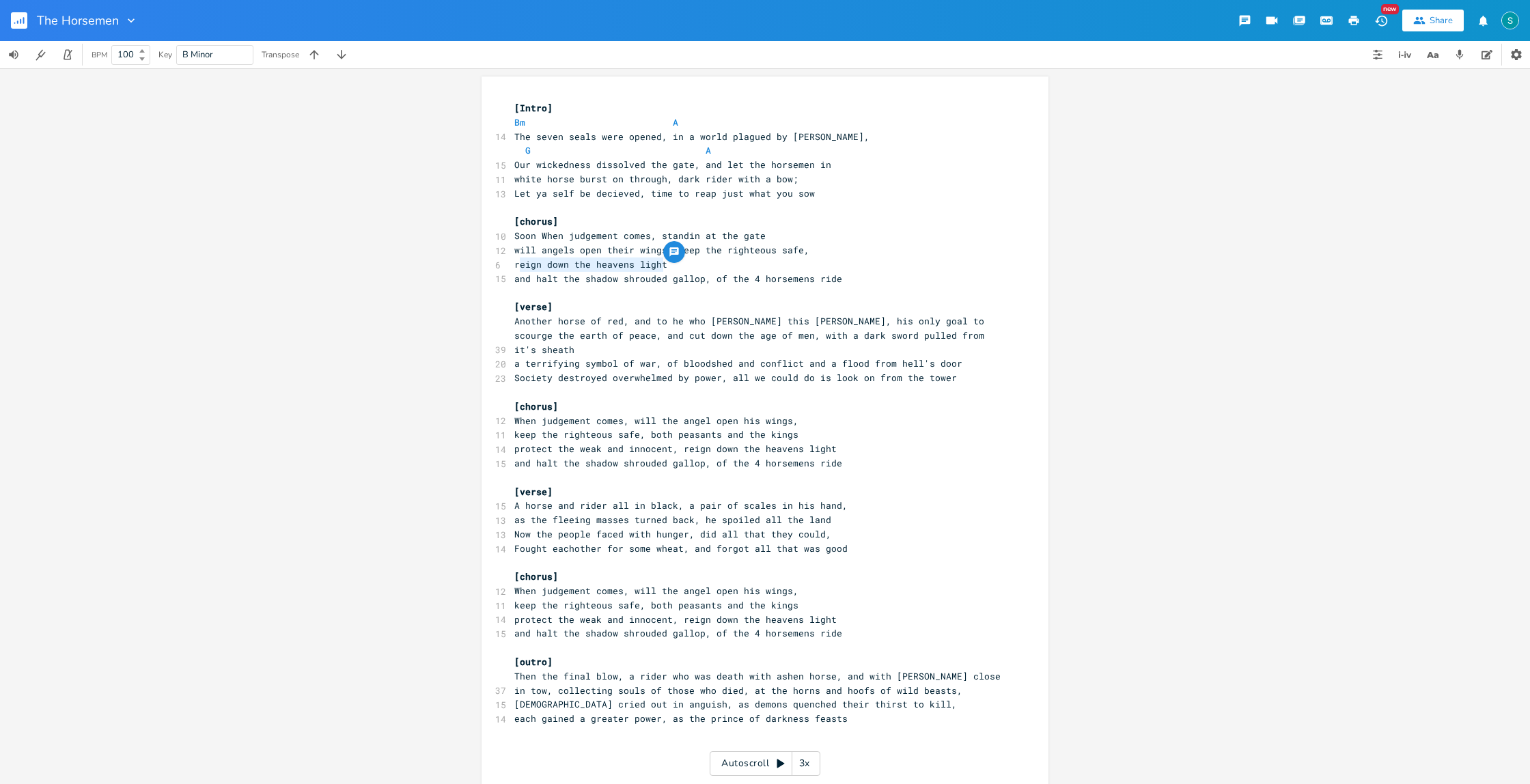
drag, startPoint x: 670, startPoint y: 265, endPoint x: 516, endPoint y: 267, distance: 154.0
click at [514, 269] on pre "reign down the heavens light" at bounding box center [758, 264] width 493 height 14
type textarea "fate will be clear"
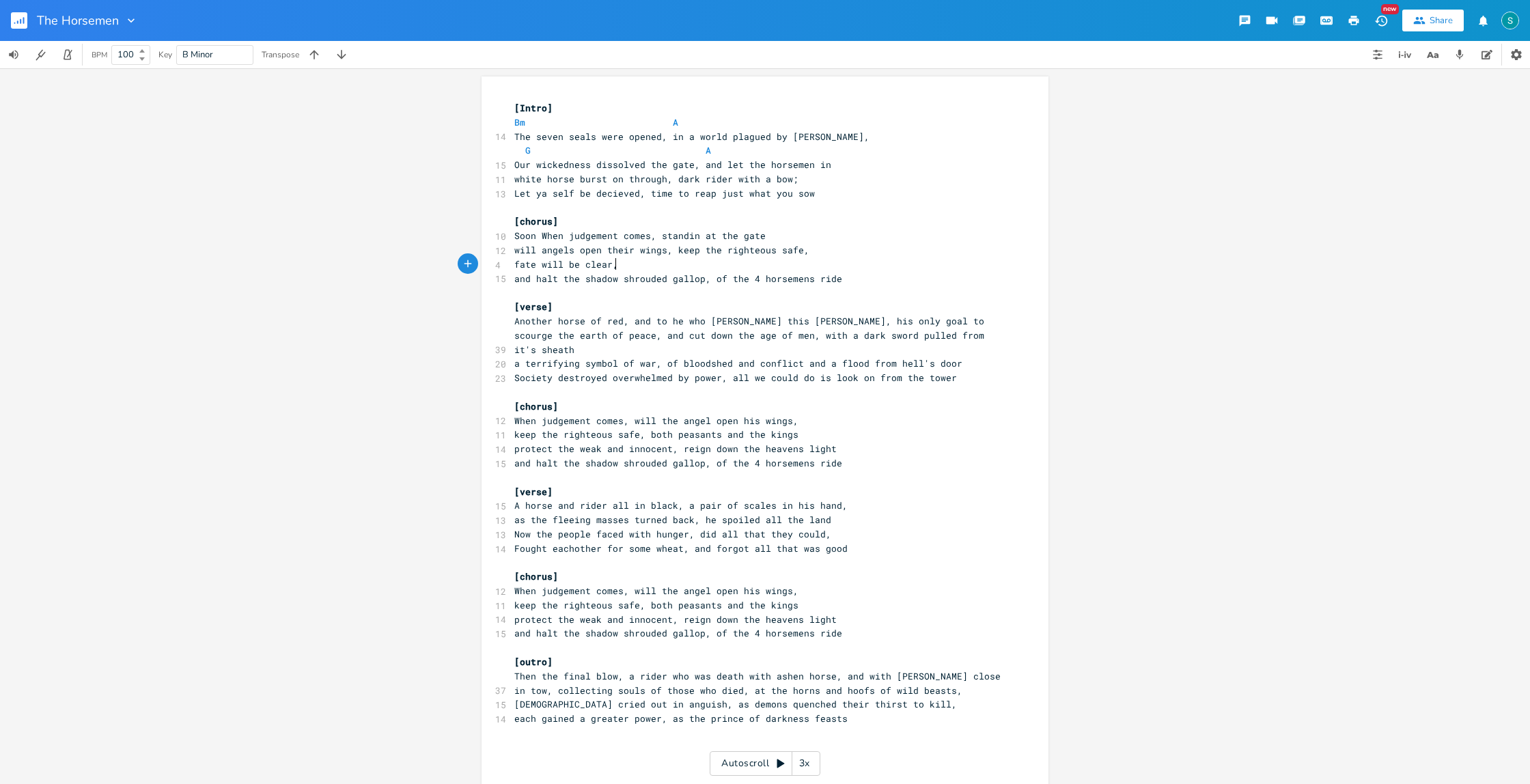
type textarea ","
click at [617, 265] on pre "fate will be clear," at bounding box center [758, 264] width 493 height 14
type textarea "heaed f"
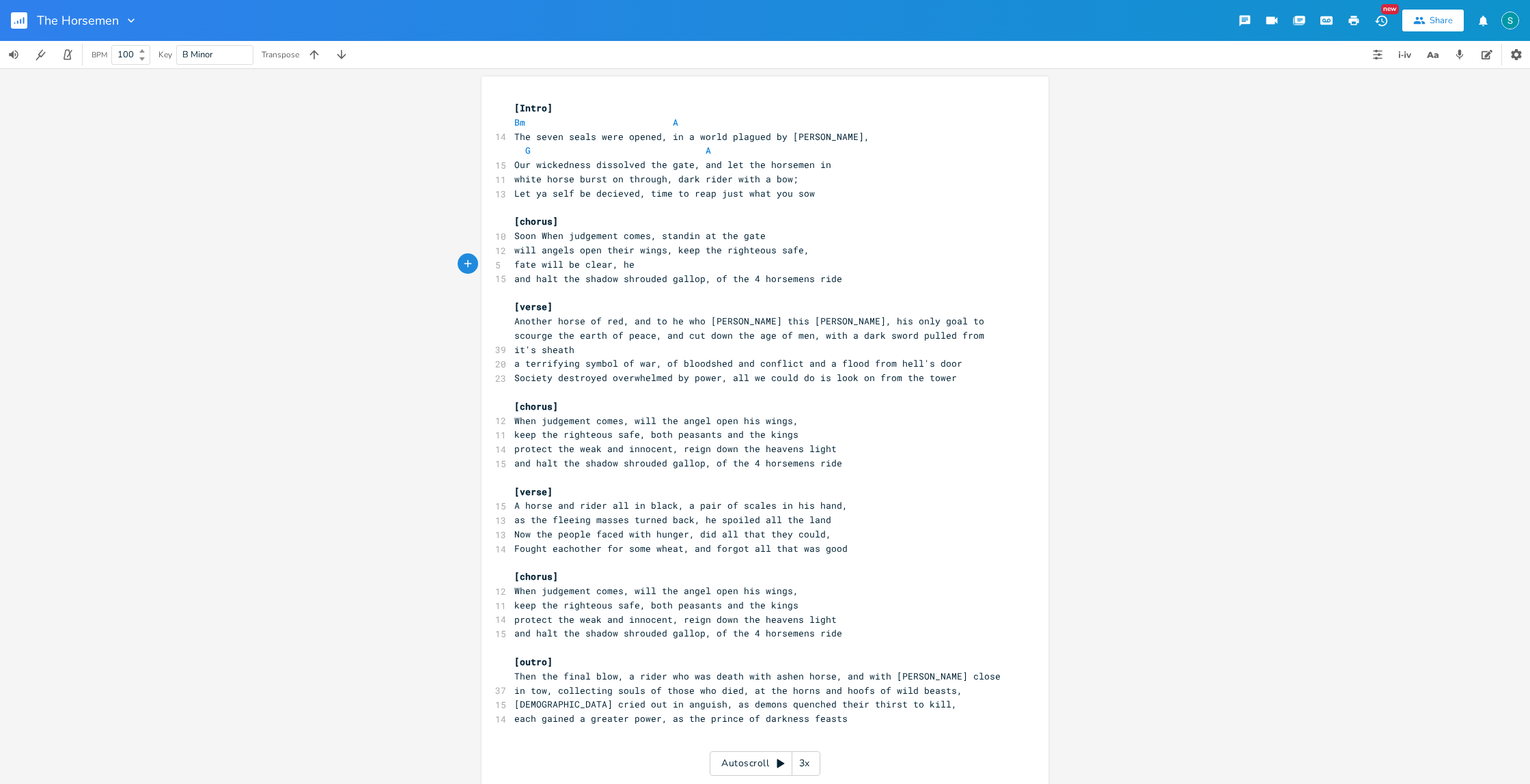
type textarea "ea"
type textarea "aded for fire or cla"
type textarea "ouds"
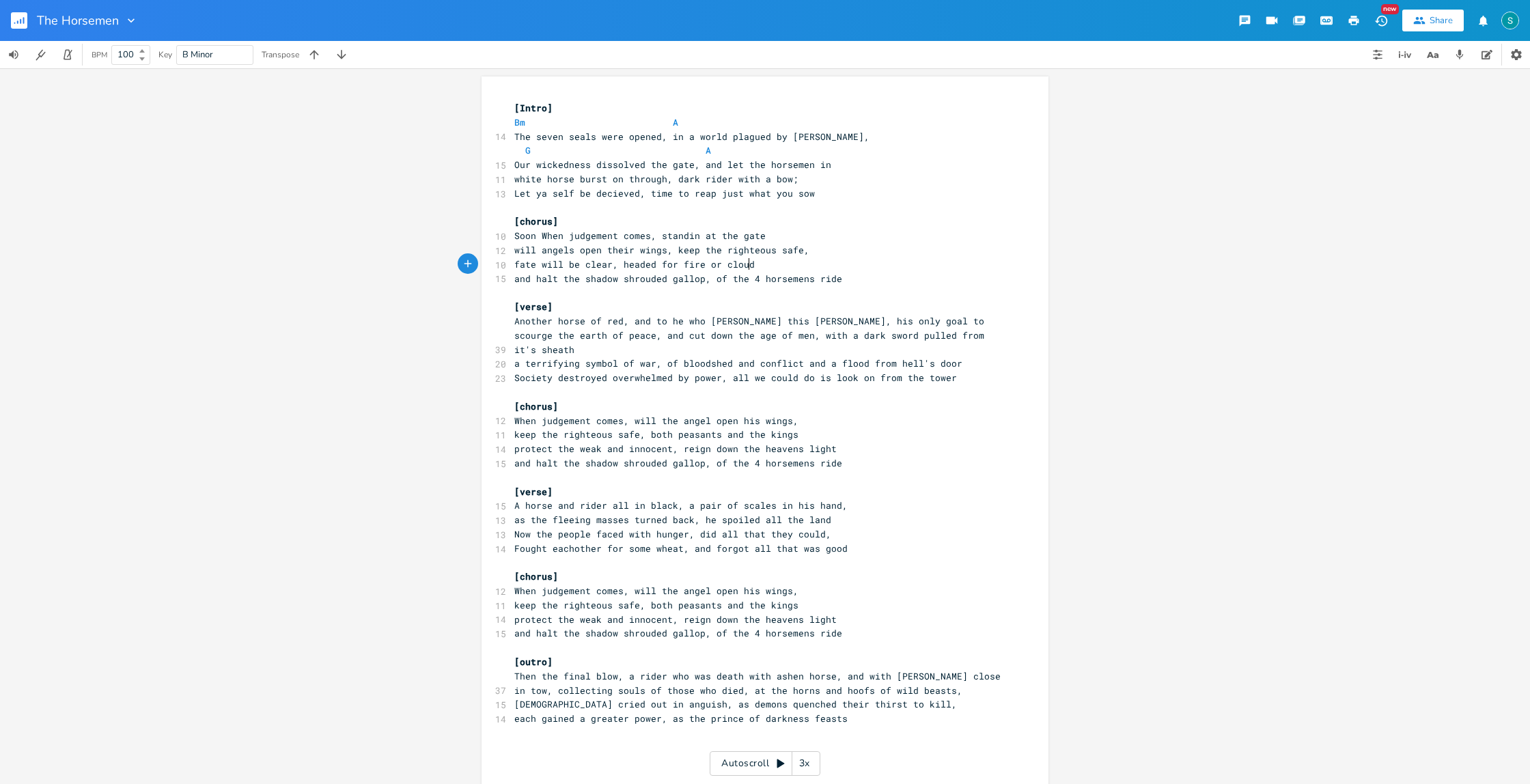
scroll to position [0, 19]
click at [672, 252] on span "will angels open their wings, keep the righteous safe," at bounding box center [662, 250] width 295 height 12
type textarea "and"
drag, startPoint x: 609, startPoint y: 265, endPoint x: 512, endPoint y: 265, distance: 97.0
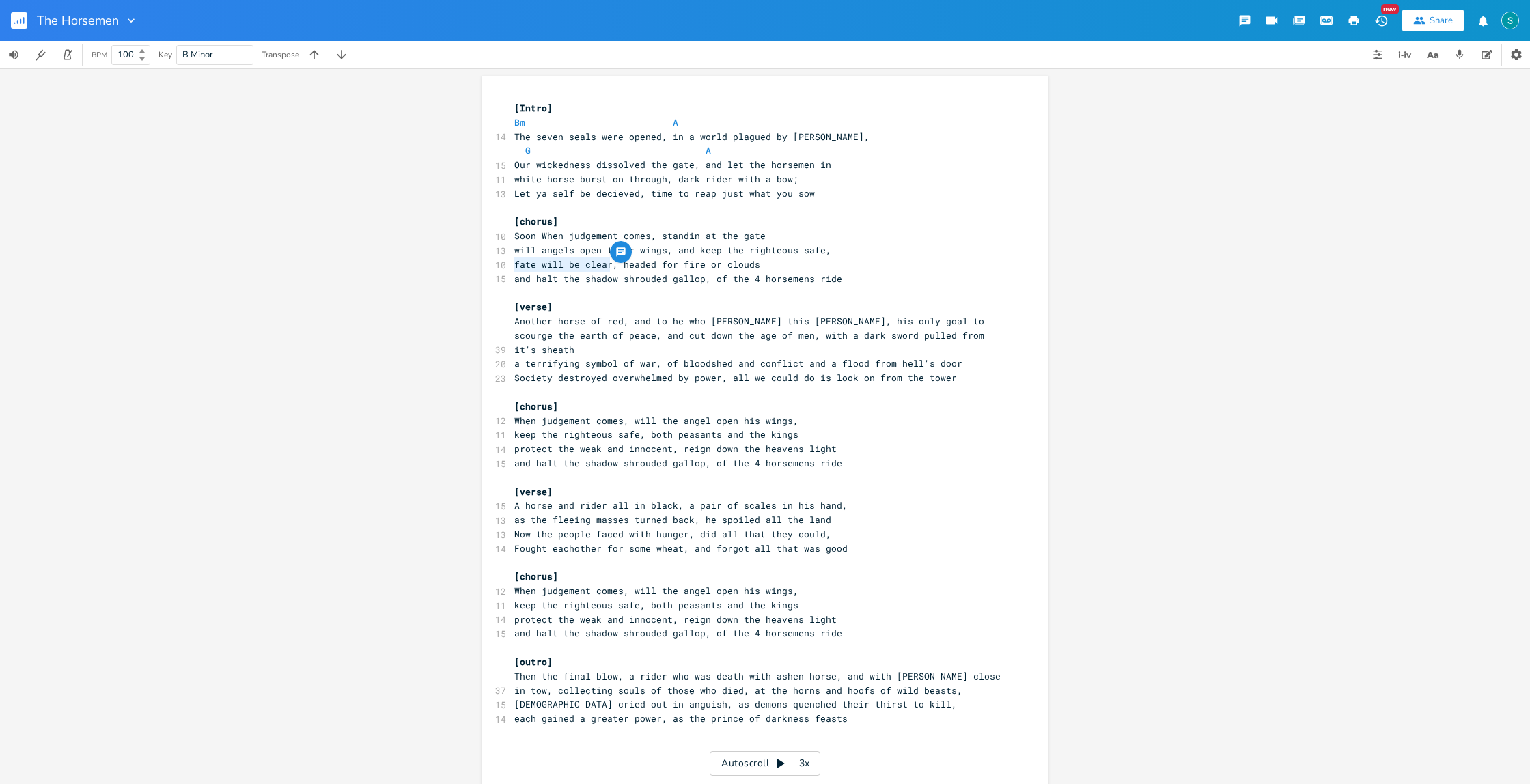
click at [515, 265] on span "fate will be clear, headed for fire or clouds" at bounding box center [637, 264] width 246 height 12
type textarea "nowhere to run"
click at [515, 265] on span "nowhere to run, headed for fire or clouds" at bounding box center [626, 264] width 224 height 12
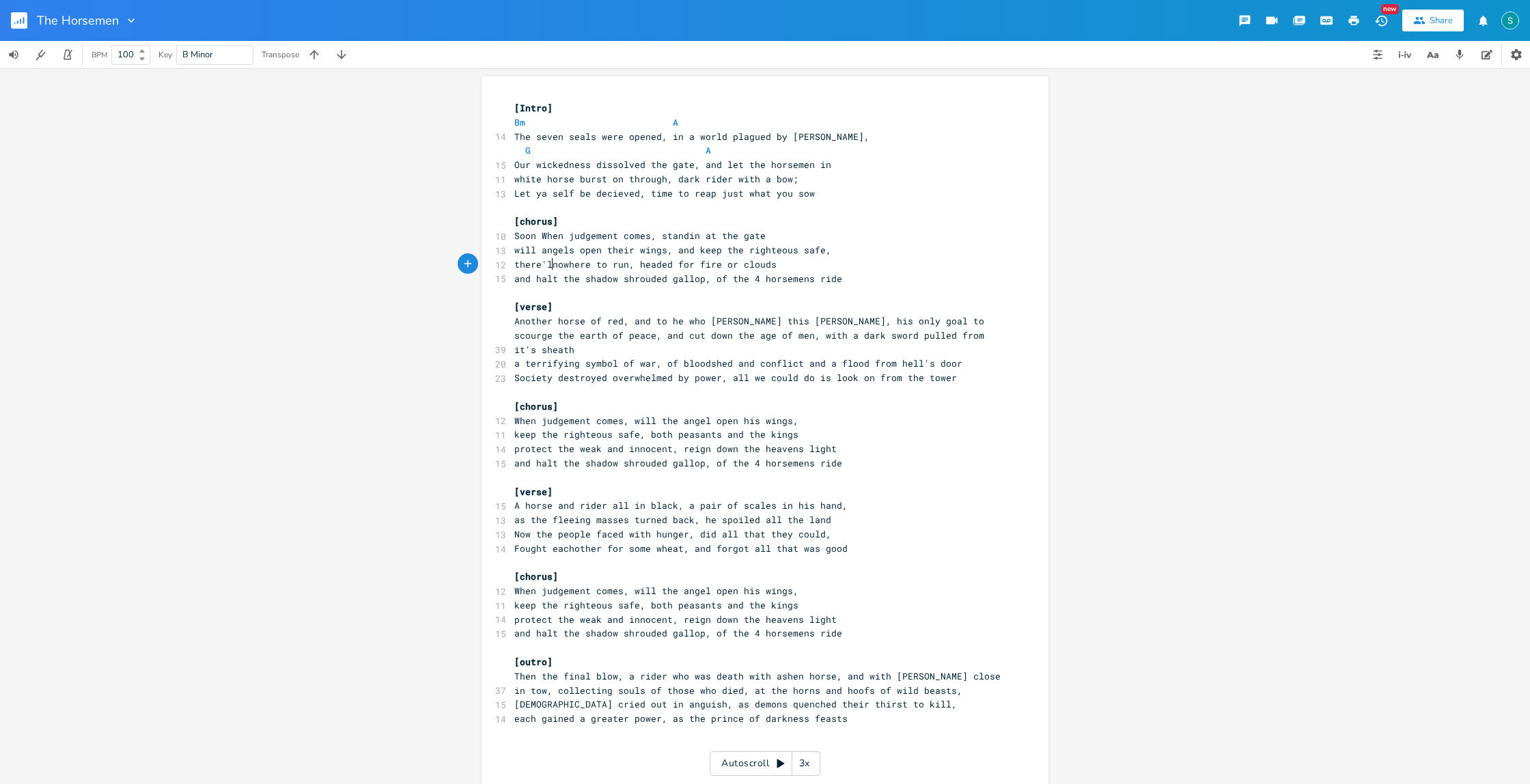
scroll to position [0, 27]
type textarea "there'll be"
drag, startPoint x: 799, startPoint y: 265, endPoint x: 661, endPoint y: 265, distance: 138.0
click at [661, 265] on pre "there'll be nowhere to run, headed for fire or clouds" at bounding box center [758, 264] width 493 height 14
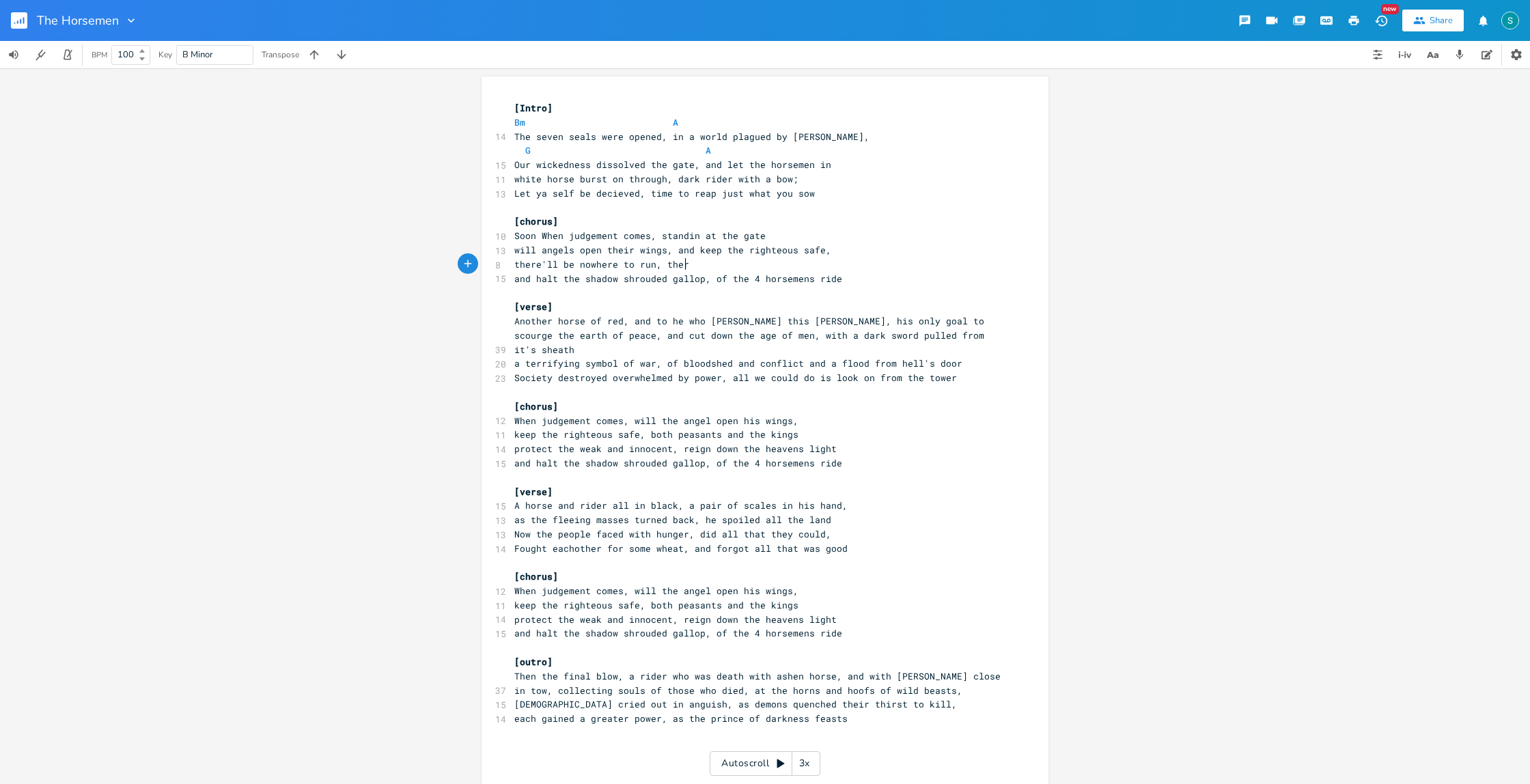
scroll to position [0, 16]
type textarea "there'll be nowehere to hide"
click at [744, 265] on span "there'll be nowhere to run, there'll be nowehere to hide" at bounding box center [668, 264] width 306 height 12
type textarea "w"
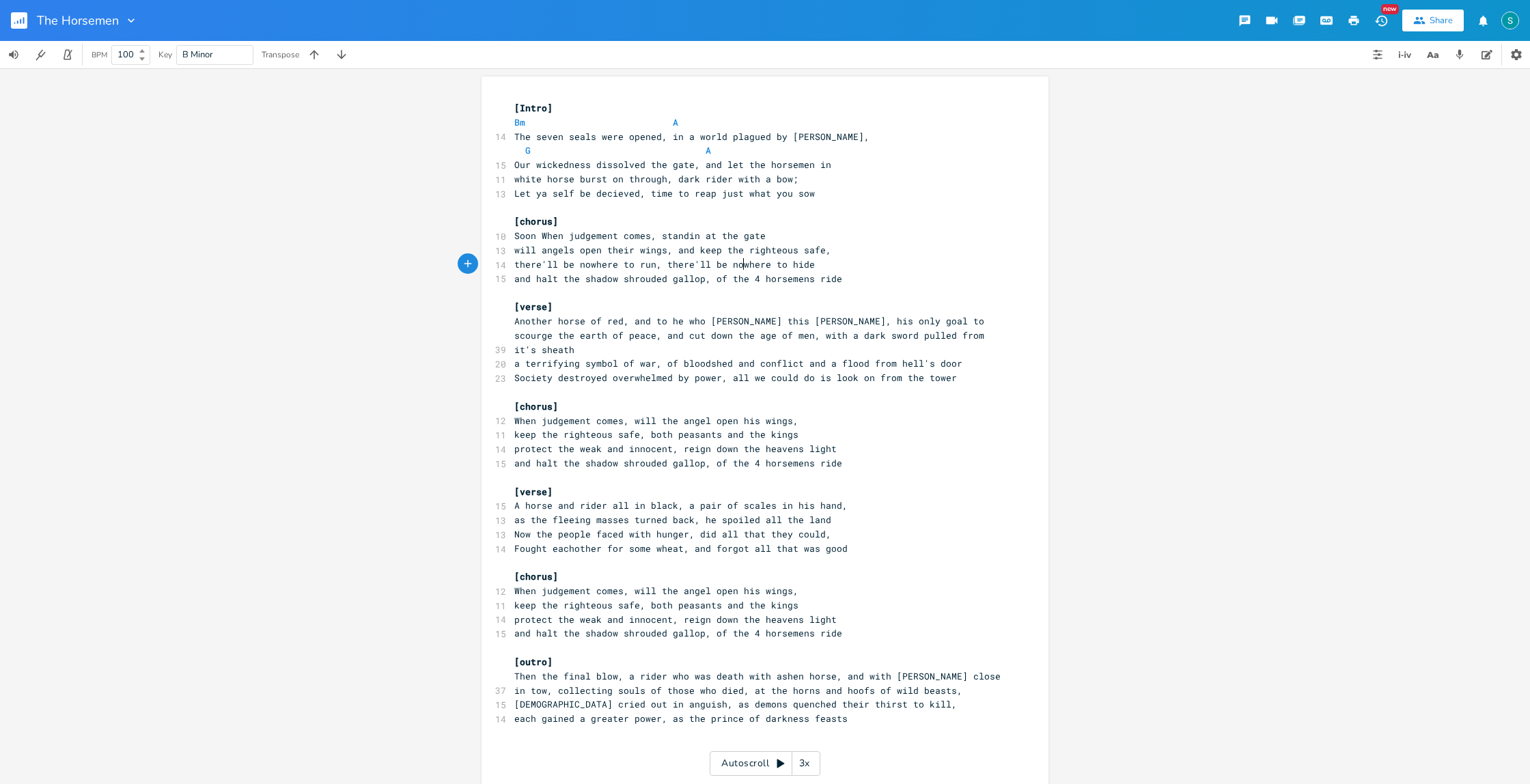
scroll to position [0, 7]
click at [742, 265] on span "there'll be nowhere to run, there'll be nowwhere to hide" at bounding box center [668, 264] width 306 height 12
type textarea "and halt the shadow shrouded gallop, of t"
drag, startPoint x: 727, startPoint y: 280, endPoint x: 512, endPoint y: 280, distance: 215.0
click at [515, 280] on span "and halt the shadow shrouded gallop, of the 4 horsemens ride" at bounding box center [679, 278] width 328 height 12
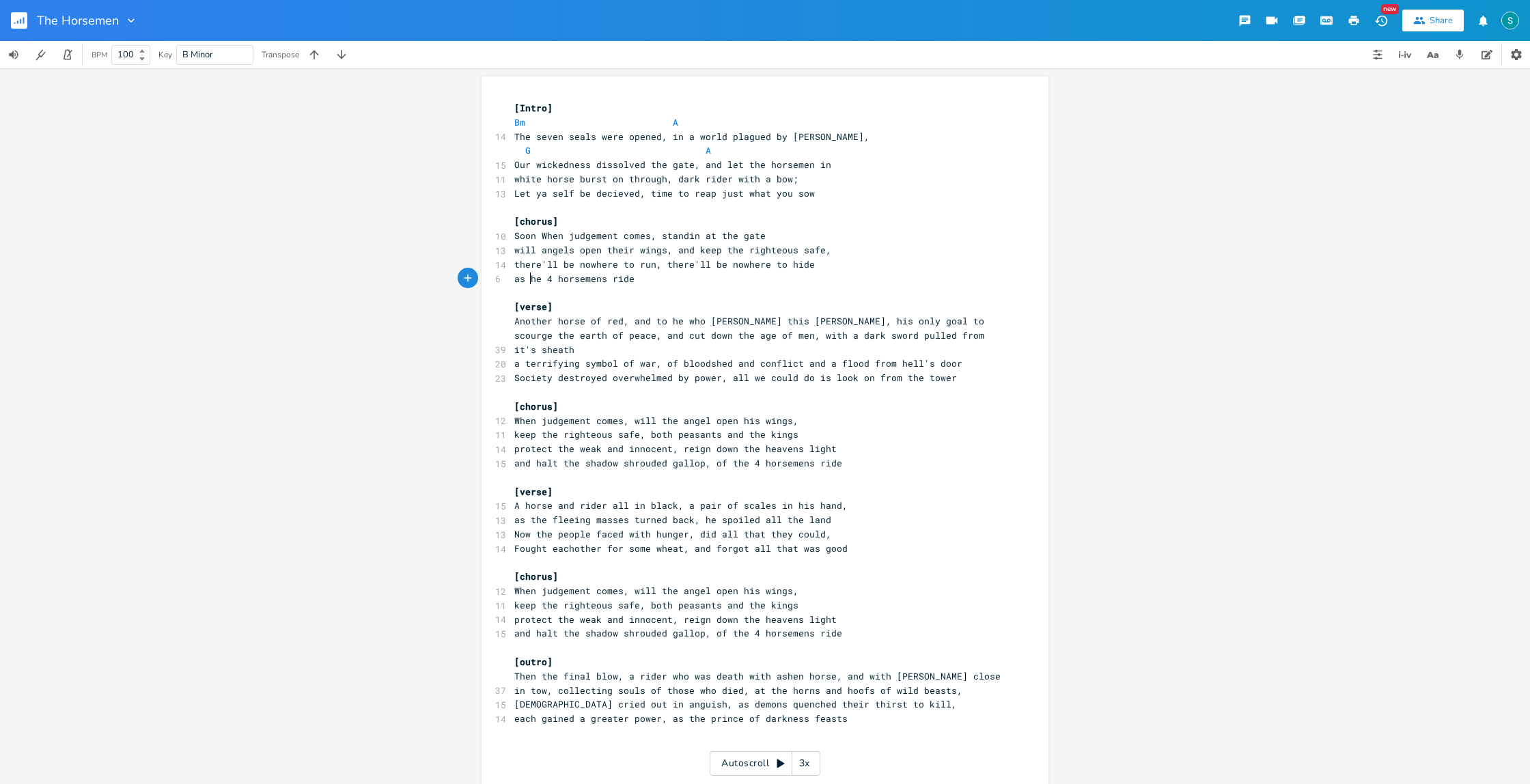
scroll to position [0, 10]
type textarea "as t"
click at [694, 280] on pre "as the 4 horsemens ride" at bounding box center [758, 279] width 493 height 14
click at [515, 276] on span "as the 4 horsemens ride" at bounding box center [578, 278] width 126 height 12
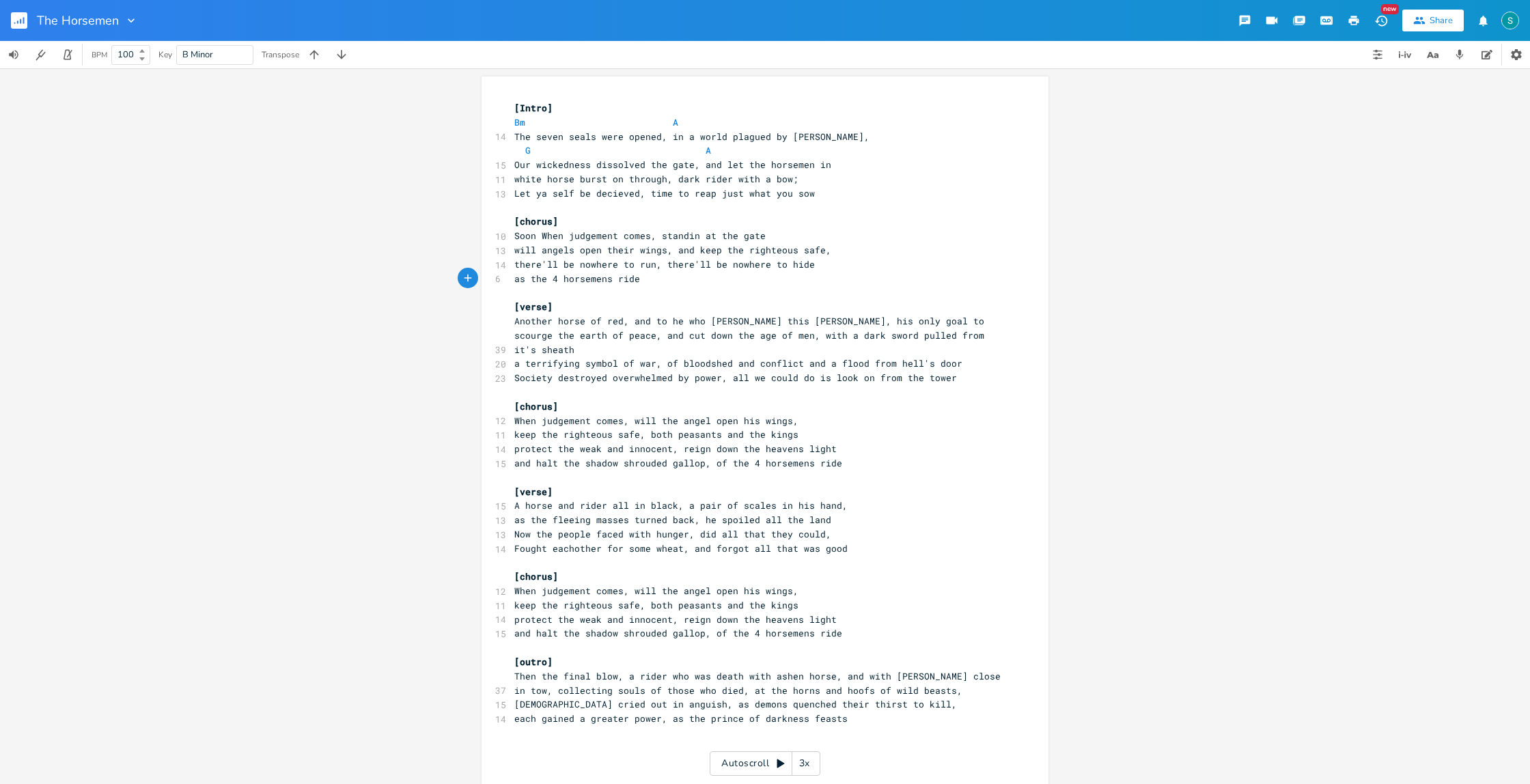
click at [515, 278] on span "as the 4 horsemens ride" at bounding box center [578, 278] width 126 height 12
click at [515, 279] on span "as the 4 horsemens ride" at bounding box center [578, 278] width 126 height 12
click at [605, 277] on span "as the 4 horsemens ride" at bounding box center [578, 278] width 126 height 12
type textarea "there'll be nowhere to run, there'll be nowhere to hide as the 4 horsemen ride"
drag, startPoint x: 652, startPoint y: 276, endPoint x: 511, endPoint y: 268, distance: 141.2
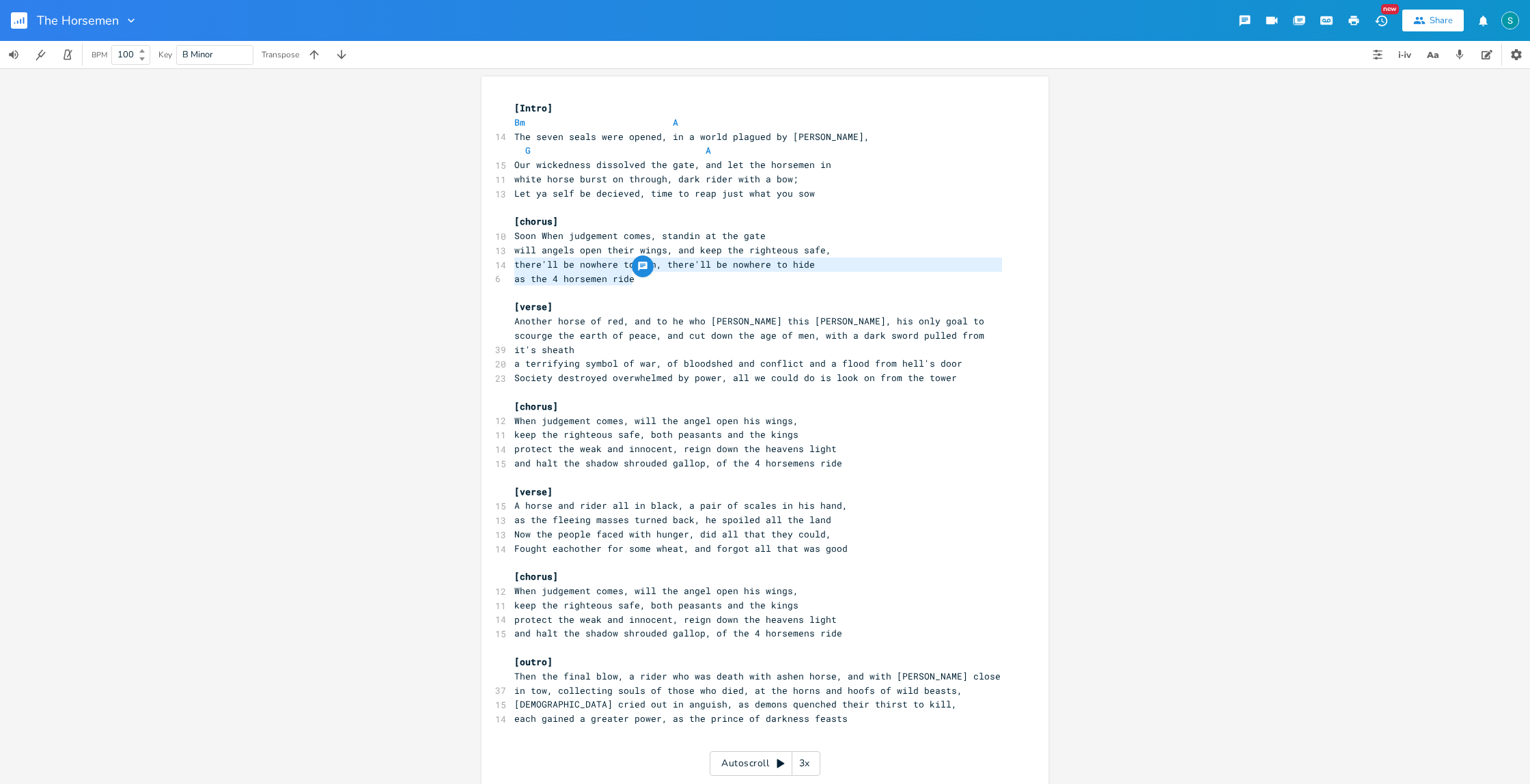
click at [511, 268] on div "[Intro] Bm A 14 The seven seals were opened, in a world plagued by sin, G A 15 …" at bounding box center [758, 456] width 493 height 710
click at [515, 234] on span "Soon When judgement comes, standin at the gate" at bounding box center [640, 235] width 252 height 12
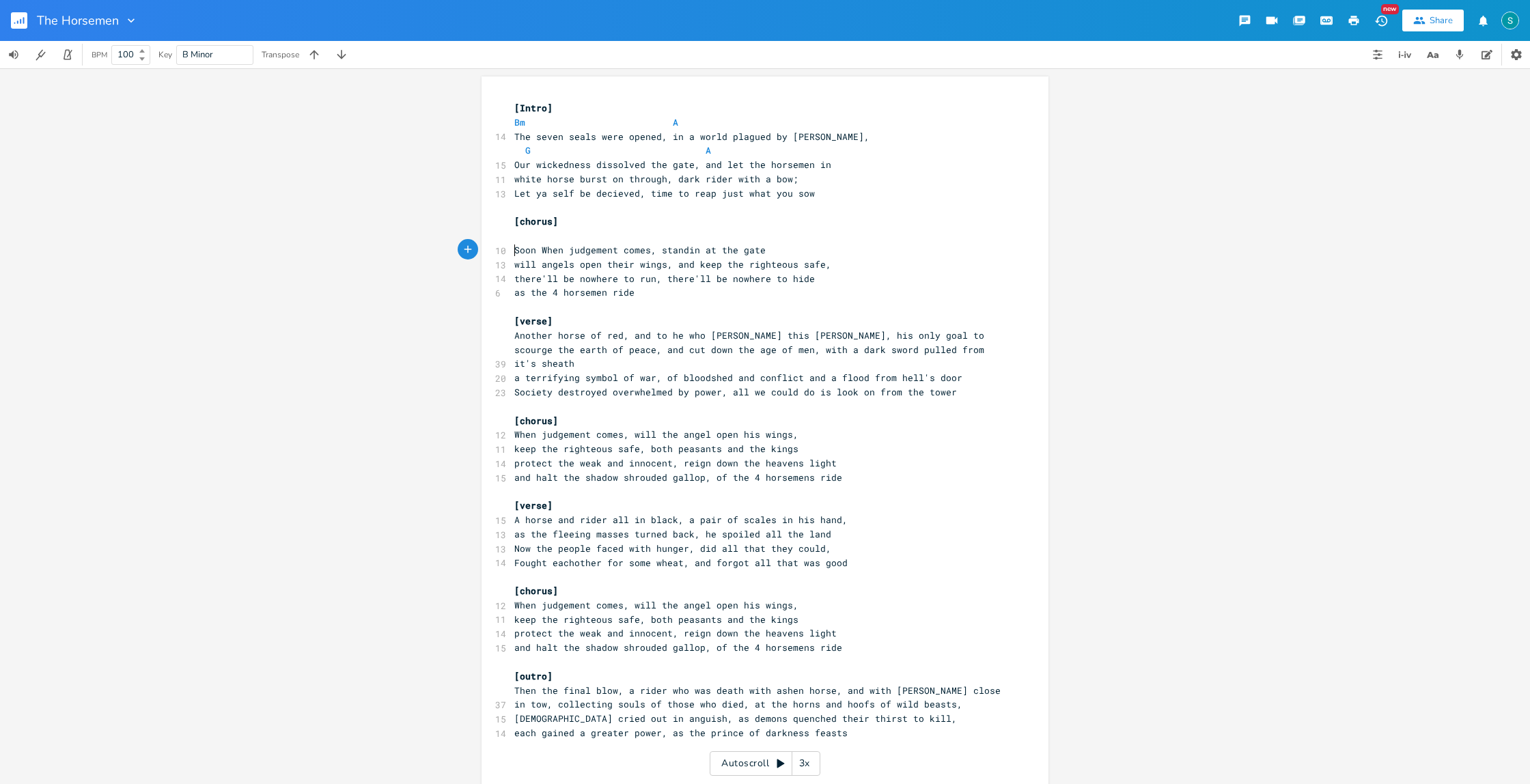
paste textarea "e"
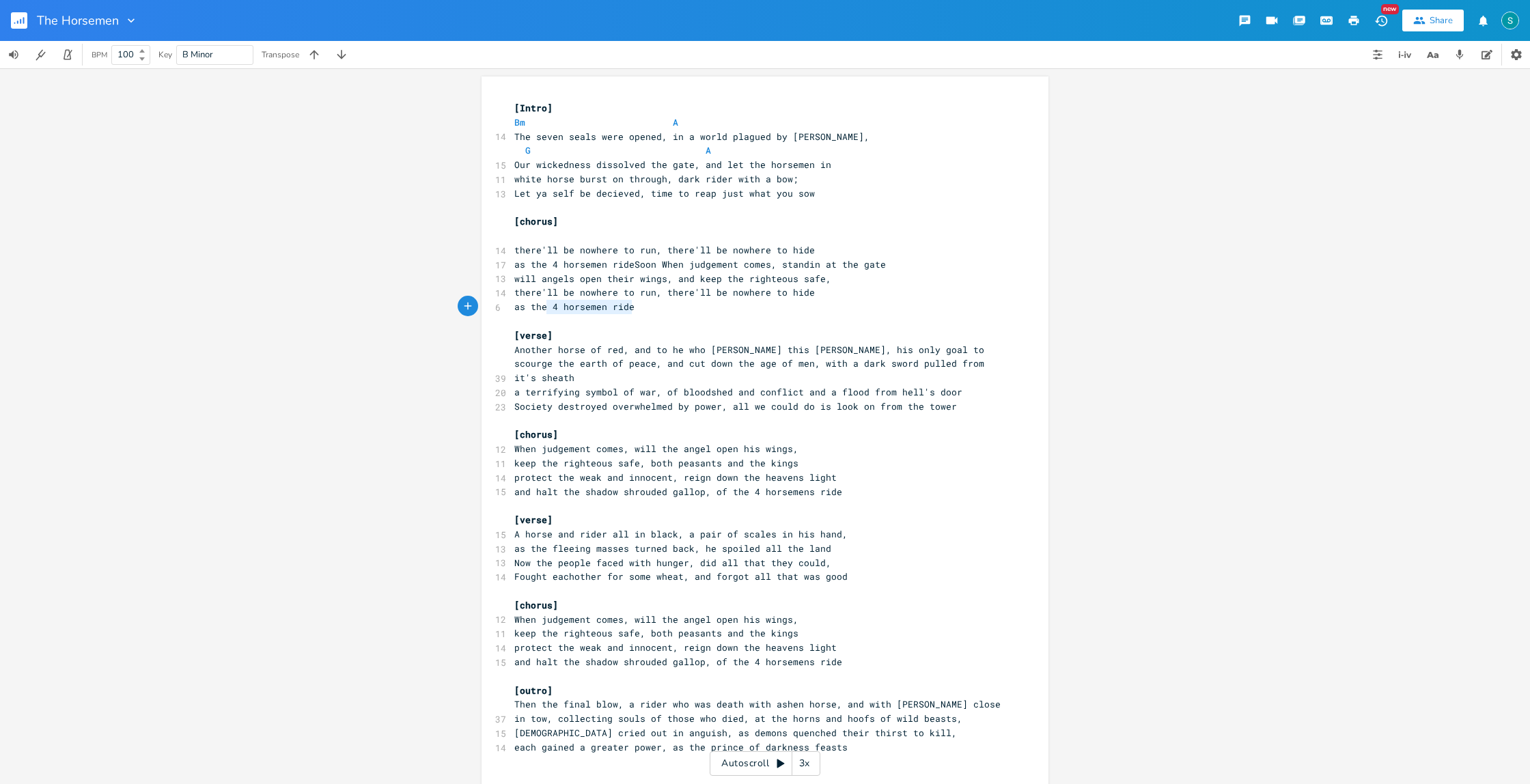
type textarea "there'll be nowhere to run, there'll be nowhere to hide as the 4 horsemen ride"
drag, startPoint x: 639, startPoint y: 308, endPoint x: 510, endPoint y: 295, distance: 129.7
click at [511, 295] on div "[Intro] Bm A 14 The seven seals were opened, in a world plagued by sin, G A 15 …" at bounding box center [758, 470] width 493 height 738
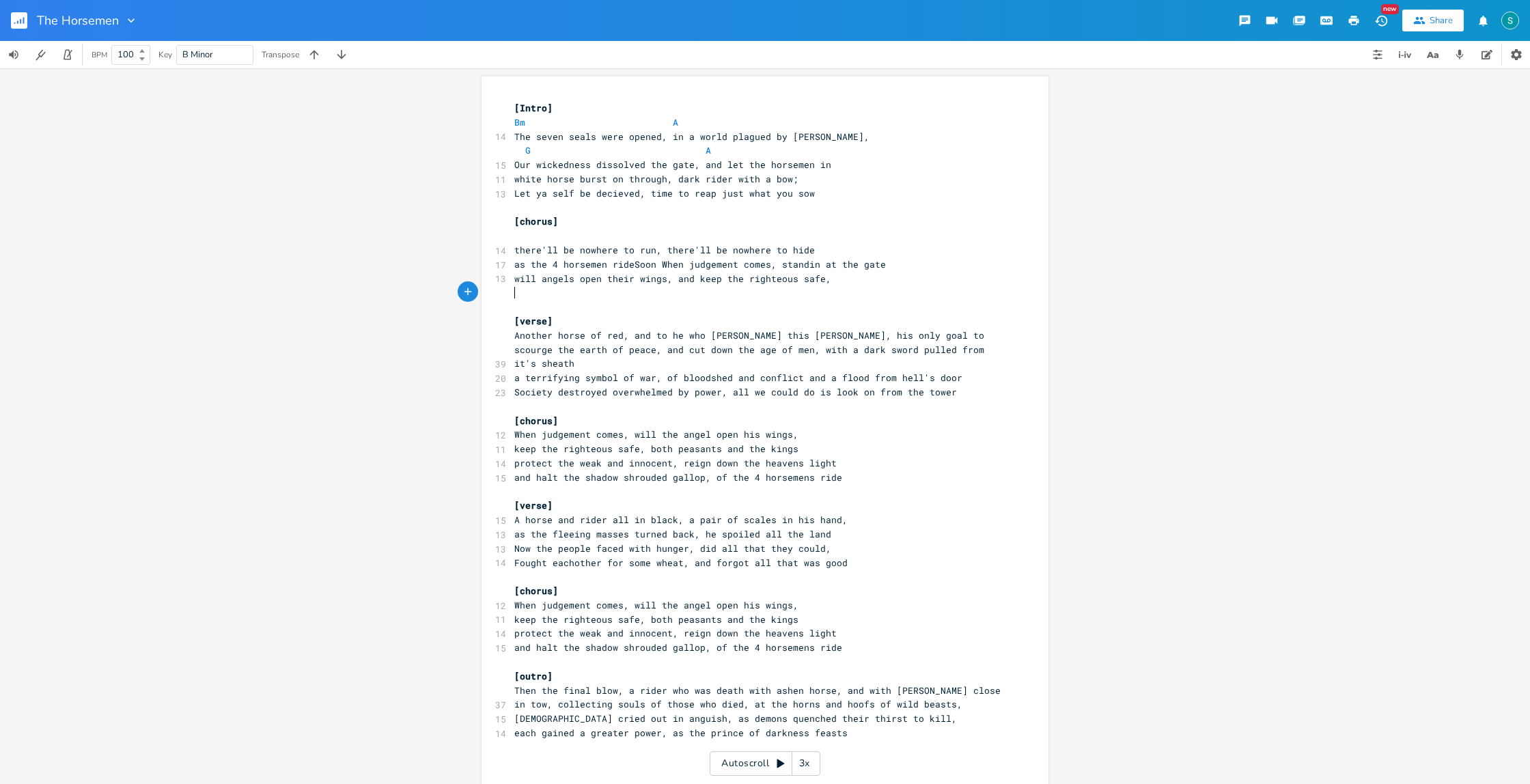
click at [630, 265] on span "as the 4 horsemen rideSoon When judgement comes, standin at the gate" at bounding box center [700, 264] width 372 height 12
click at [515, 264] on span "as the 4 horsemen rideSoon When judgement comes, standin at the gate" at bounding box center [700, 264] width 372 height 12
click at [515, 265] on span "as the 4 horsemen rideSoon When judgement comes, standin at the gate" at bounding box center [700, 264] width 372 height 12
type textarea "All left to fate,"
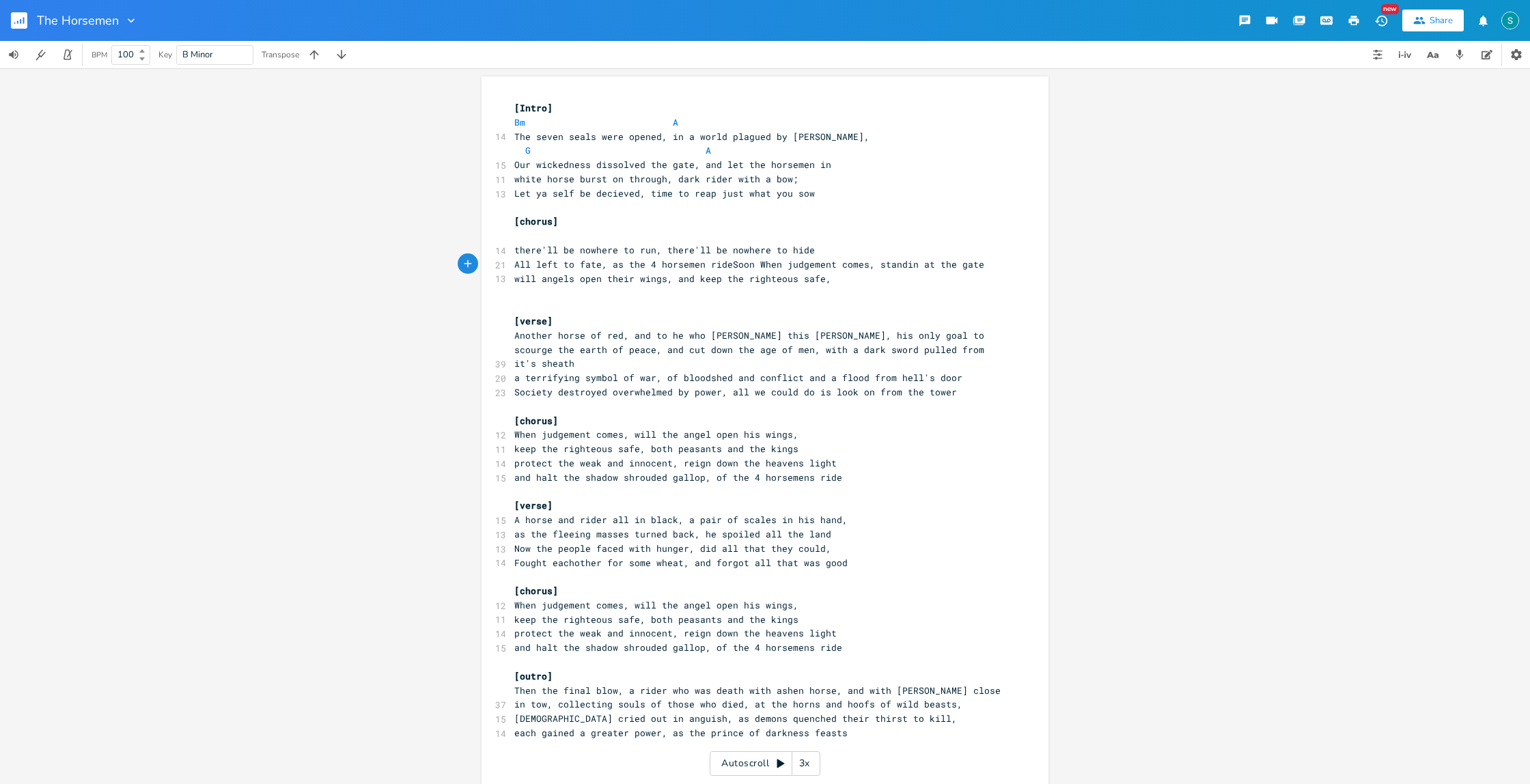
click at [745, 265] on span "All left to fate, as the 4 horsemen rideSoon When judgement comes, standin at t…" at bounding box center [750, 264] width 470 height 12
click at [725, 264] on span "All left to fate, as the 4 horsemen rideSoon When judgement comes, standin at t…" at bounding box center [750, 264] width 470 height 12
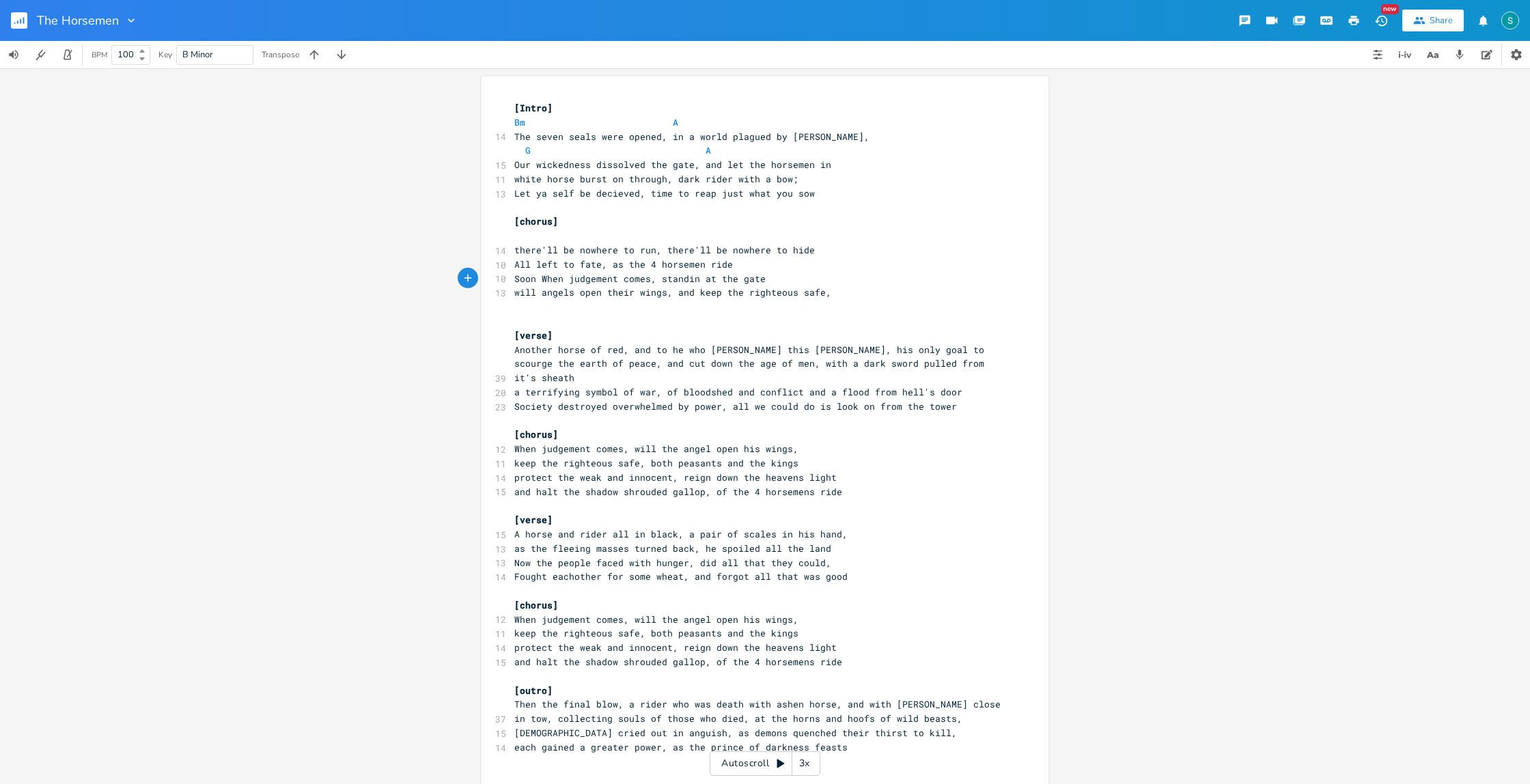
click at [559, 279] on span "Soon When judgement comes, standin at the gate" at bounding box center [640, 278] width 252 height 12
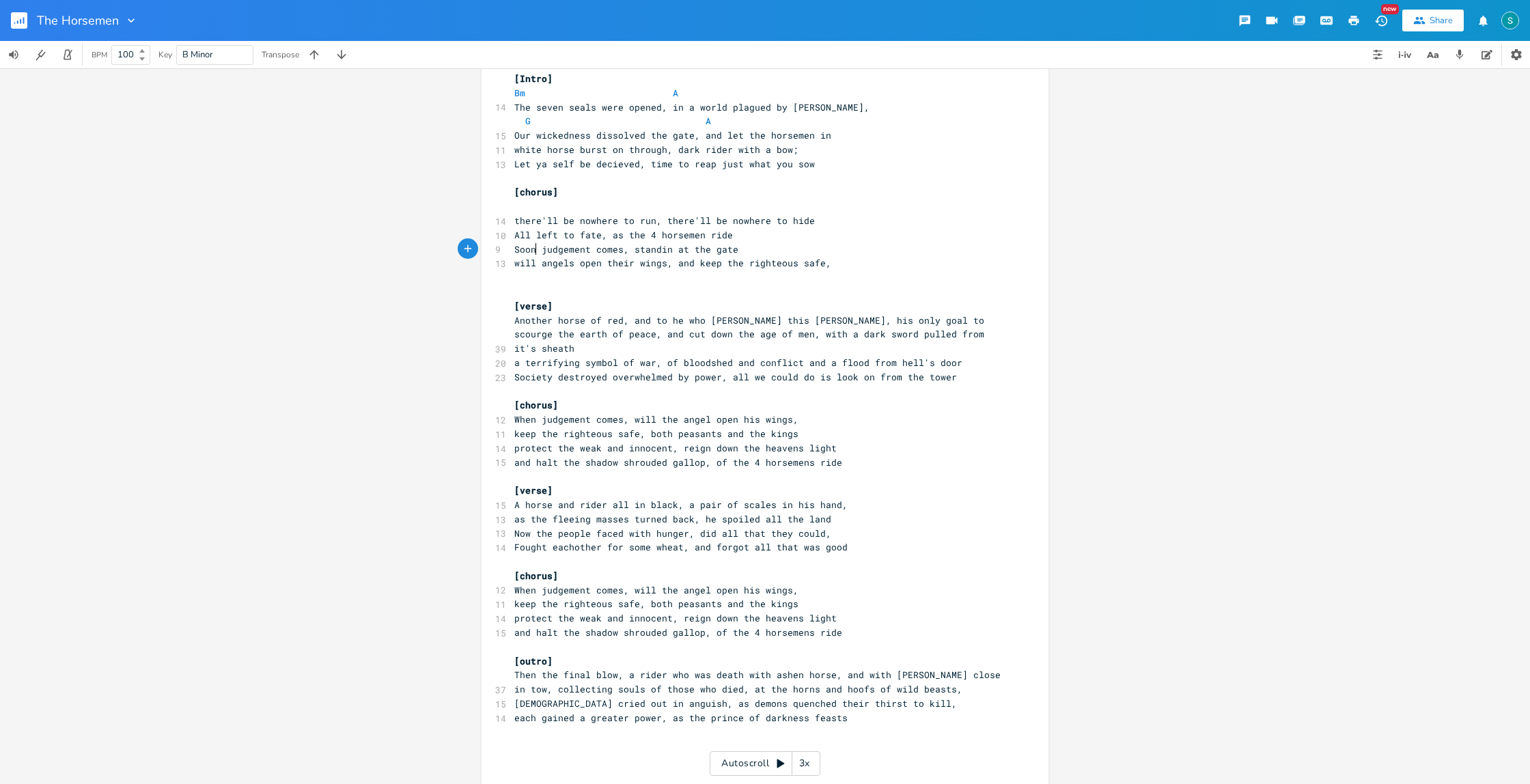
scroll to position [30, 0]
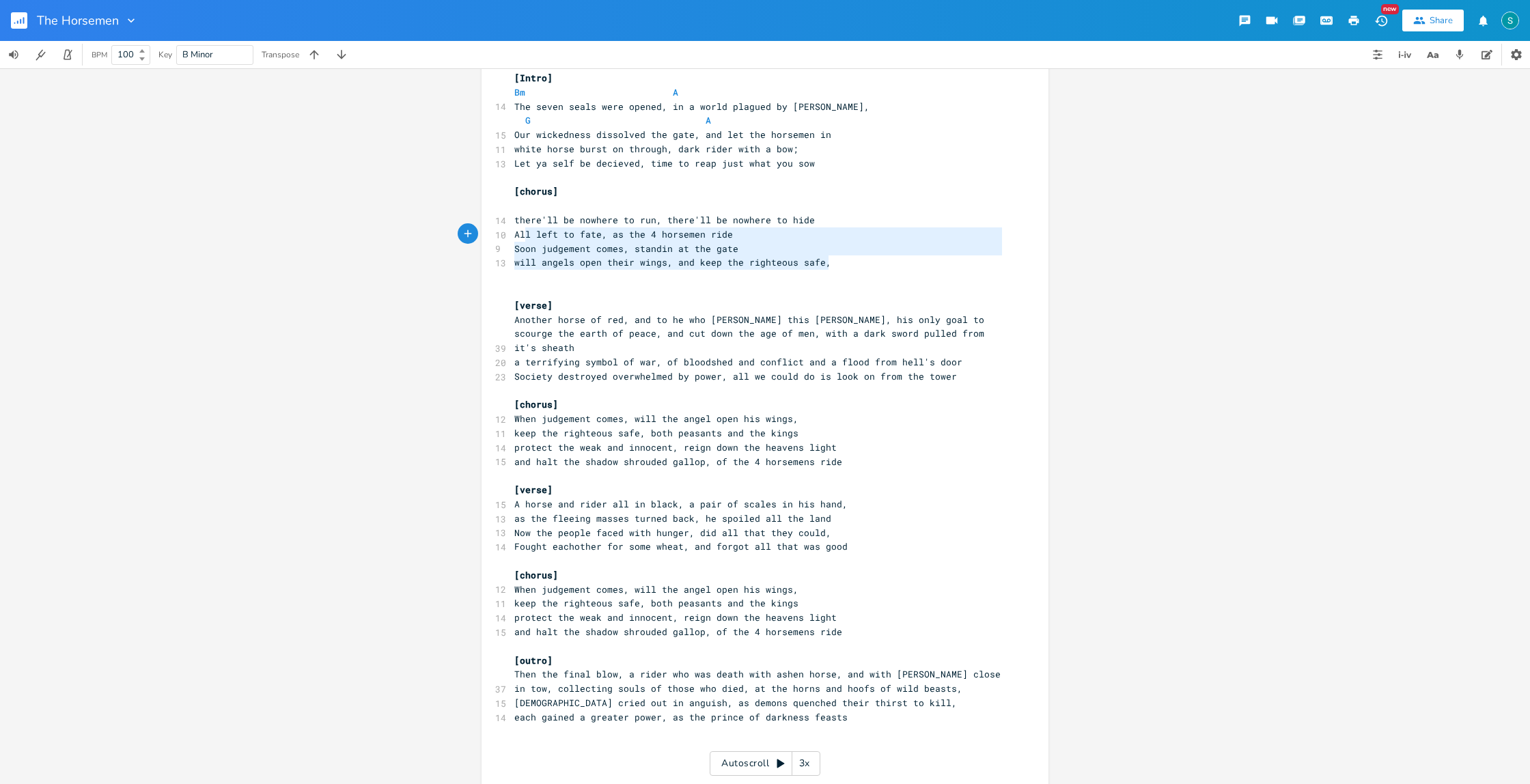
type textarea "there'll be nowhere to run, there'll be nowhere to hide All left to fate, as th…"
drag, startPoint x: 832, startPoint y: 265, endPoint x: 511, endPoint y: 226, distance: 323.4
click at [511, 226] on div "[Intro] Bm A 14 The seven seals were opened, in a world plagued by sin, G A 15 …" at bounding box center [758, 440] width 493 height 738
click at [657, 198] on pre "[chorus]" at bounding box center [758, 191] width 493 height 14
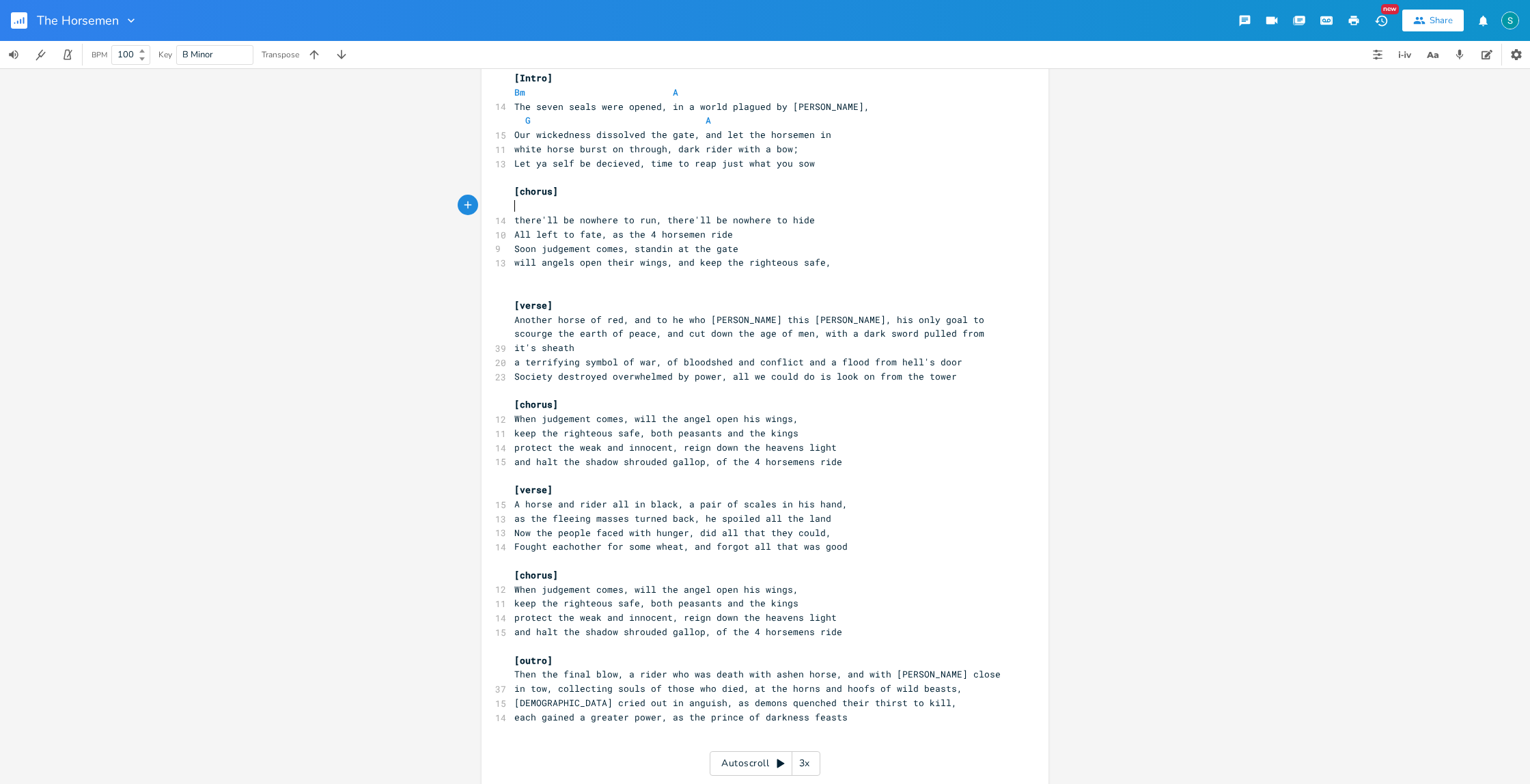
click at [549, 205] on pre "​" at bounding box center [758, 205] width 493 height 14
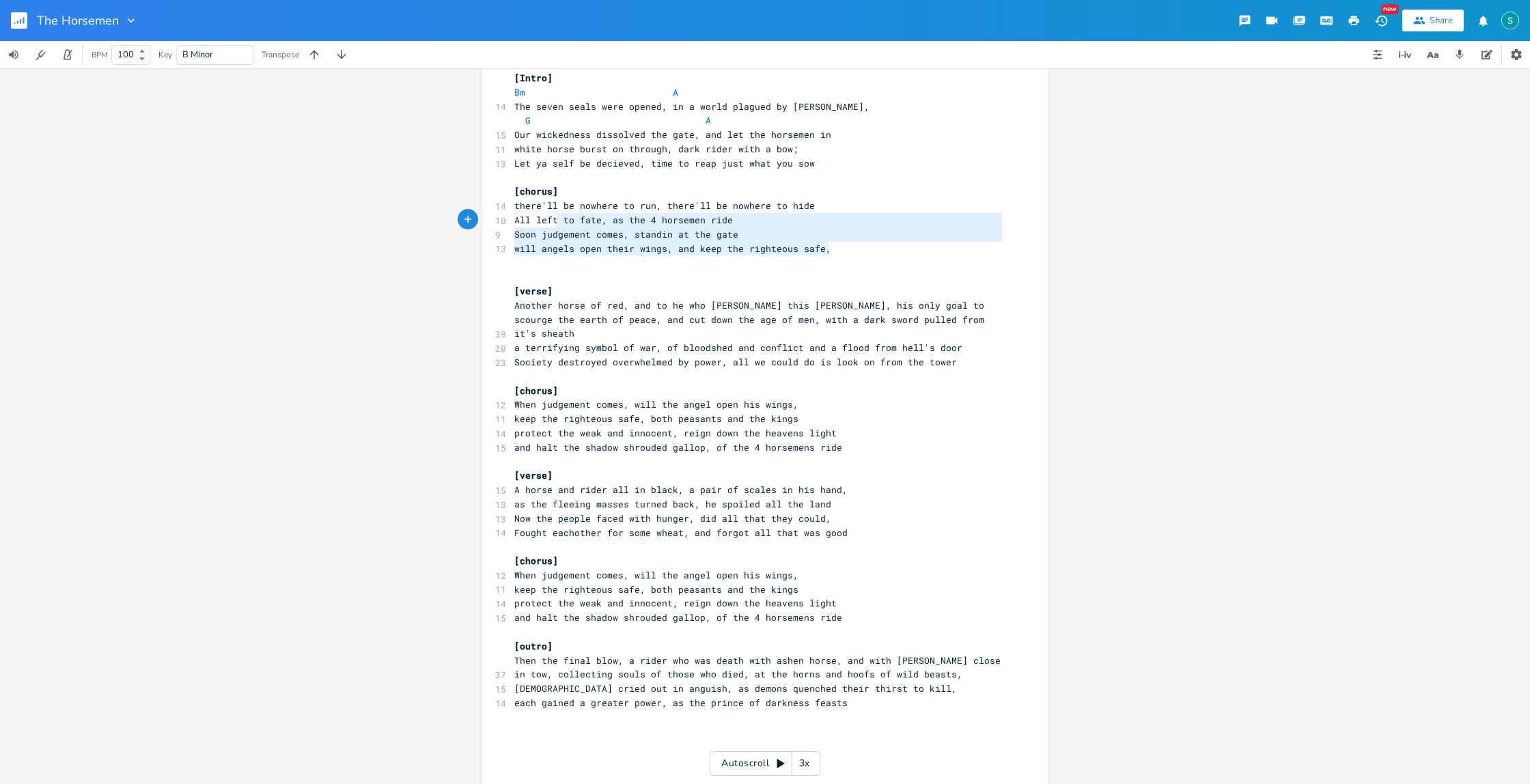
type textarea "[chorus] there'll be nowhere to run, there'll be nowhere to hide All left to fa…"
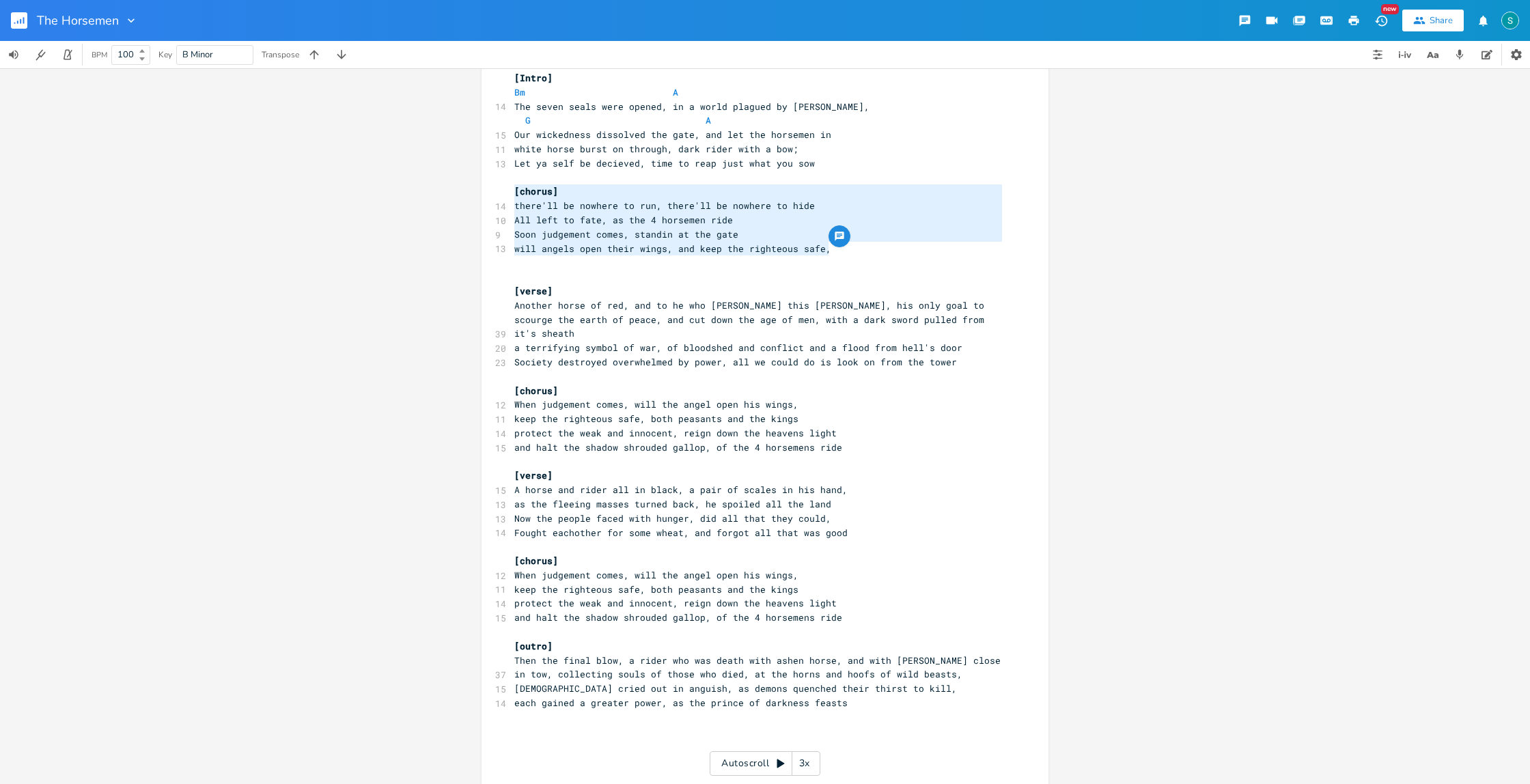
drag, startPoint x: 833, startPoint y: 252, endPoint x: 509, endPoint y: 198, distance: 328.5
click at [511, 198] on div "[Intro] Bm A 14 The seven seals were opened, in a world plagued by sin, G A 15 …" at bounding box center [758, 433] width 493 height 724
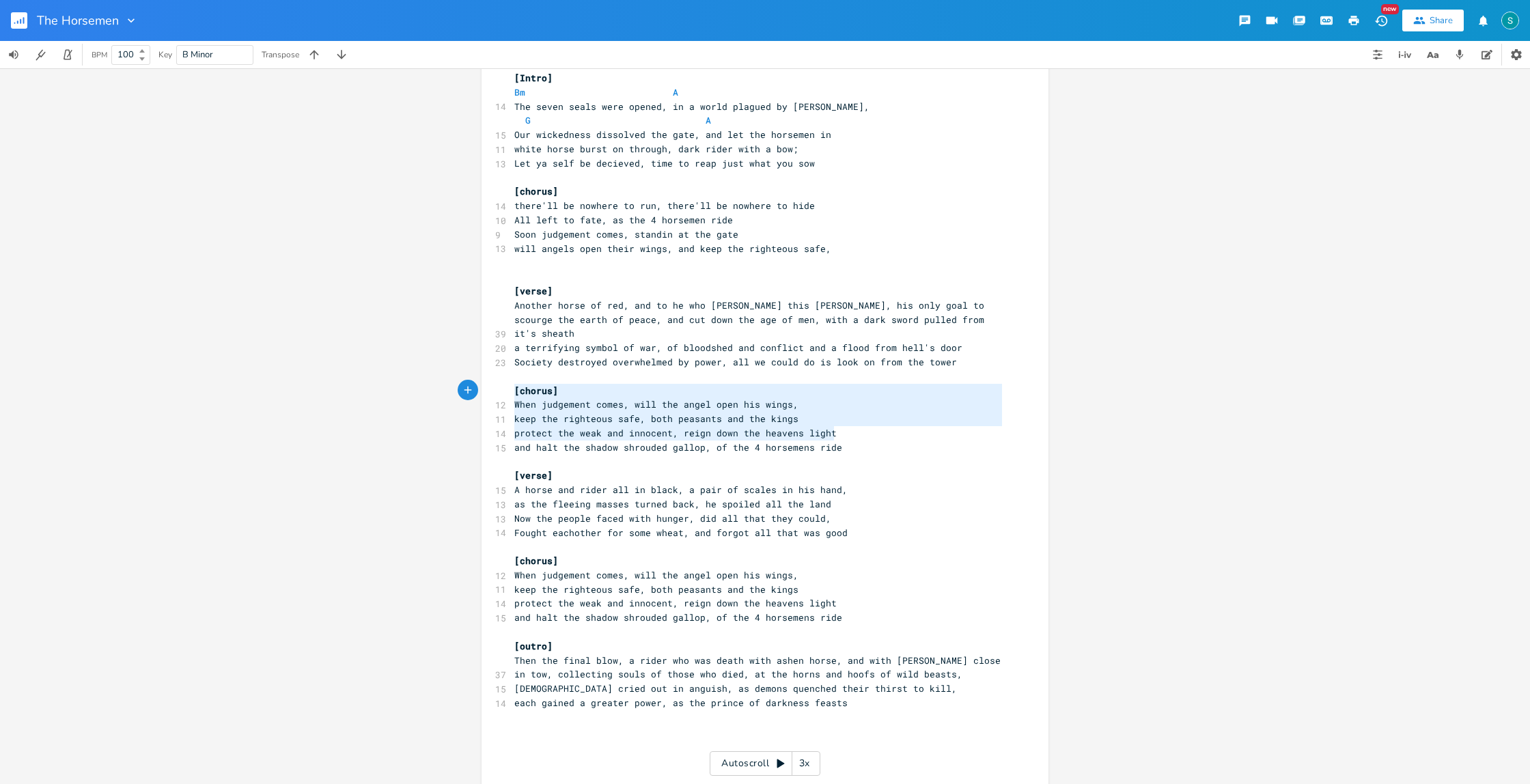
type textarea "[chorus] When judgement comes, will the angel open his wings, keep the righteou…"
drag, startPoint x: 844, startPoint y: 434, endPoint x: 504, endPoint y: 378, distance: 344.6
click at [504, 378] on div "[chorus] When judgement comes, will the angel open his wings, keep the righteou…" at bounding box center [765, 430] width 567 height 768
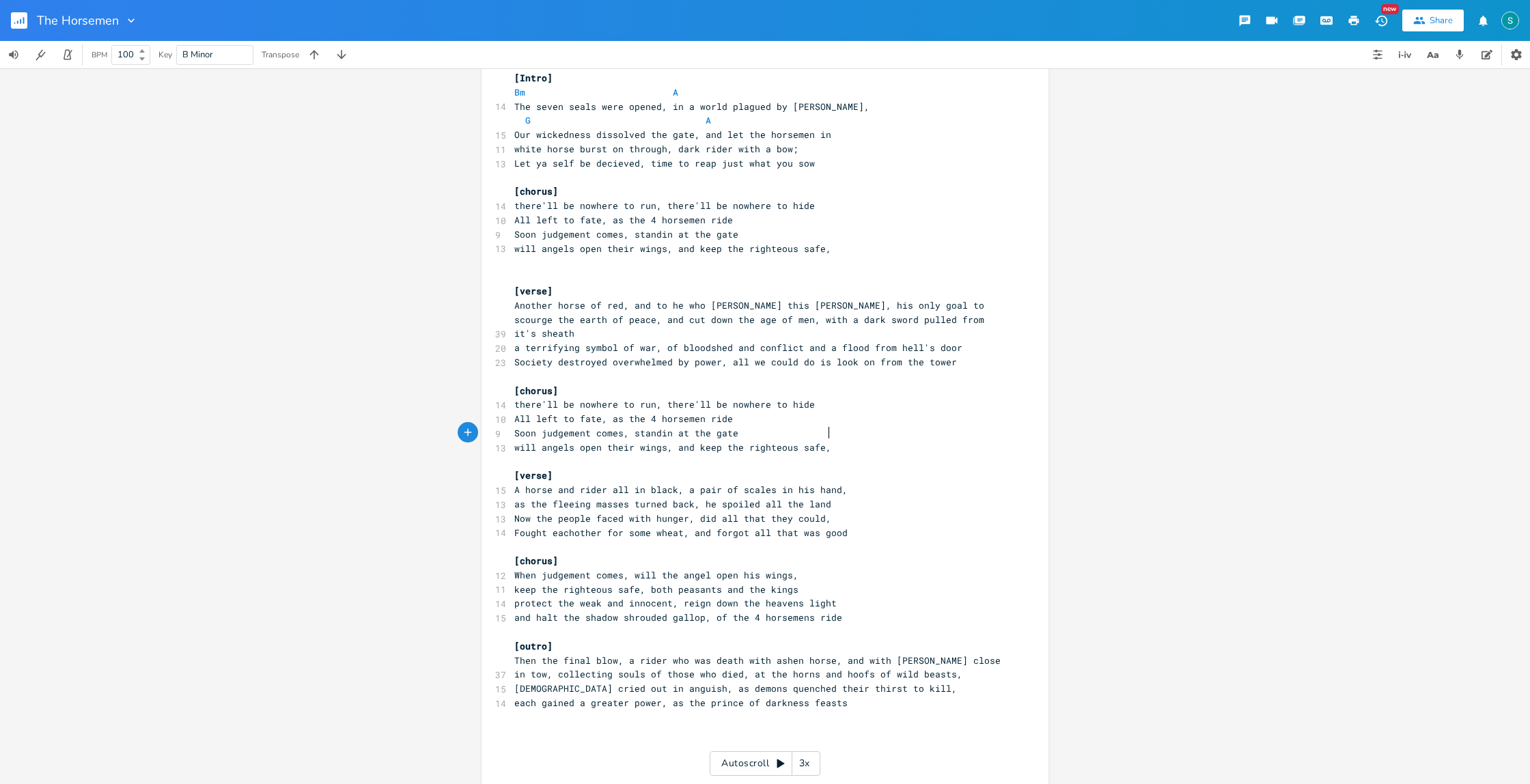
click at [837, 249] on pre "will angels open their wings, and keep the righteous safe," at bounding box center [758, 248] width 493 height 14
click at [827, 441] on pre "will angels open their wings, and keep the righteous safe," at bounding box center [758, 447] width 493 height 14
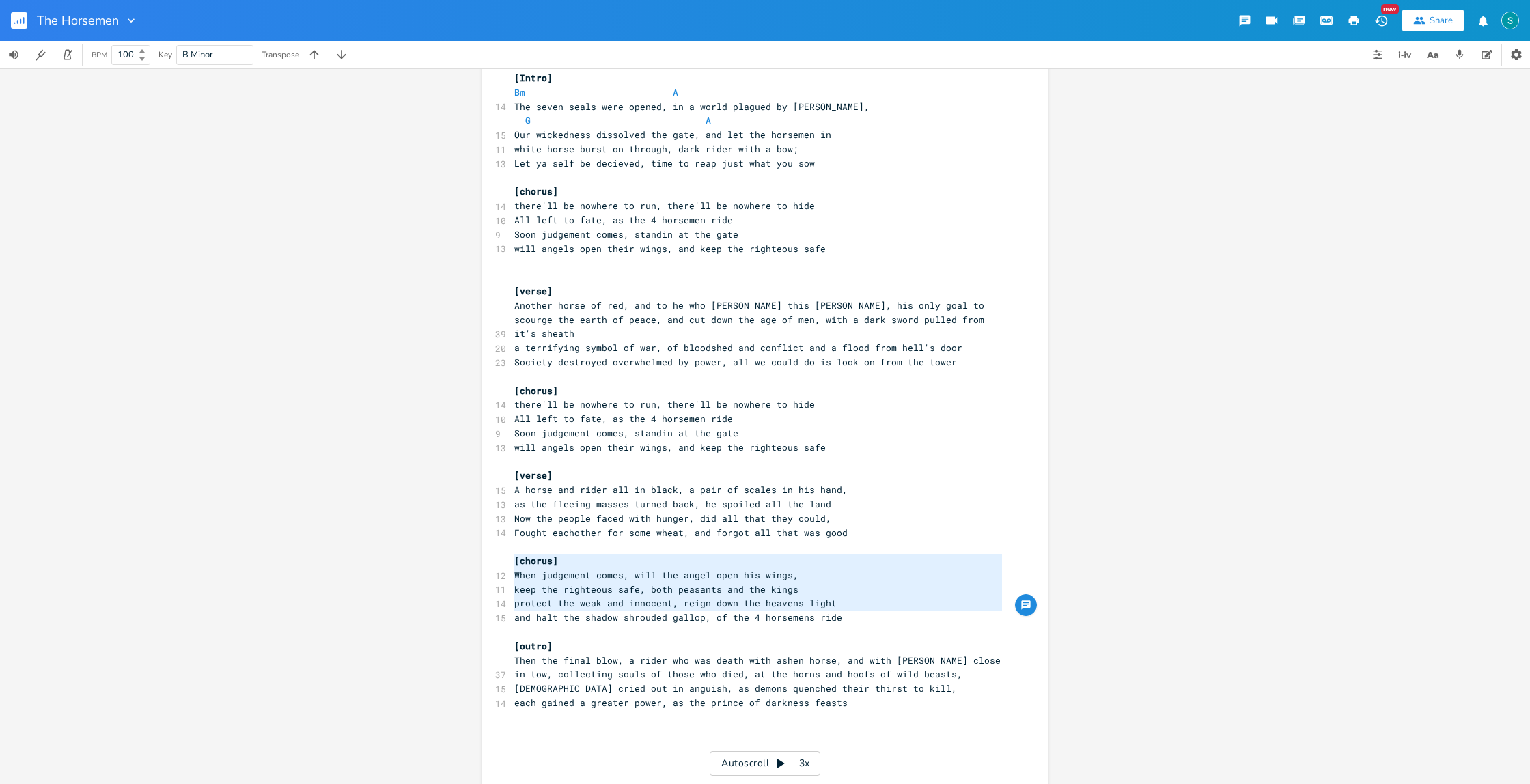
type textarea "[chorus] When judgement comes, will the angel open his wings, keep the righteou…"
drag, startPoint x: 867, startPoint y: 610, endPoint x: 510, endPoint y: 551, distance: 361.8
click at [511, 551] on div "[Intro] Bm A 14 The seven seals were opened, in a world plagued by sin, G A 15 …" at bounding box center [758, 433] width 493 height 724
paste textarea
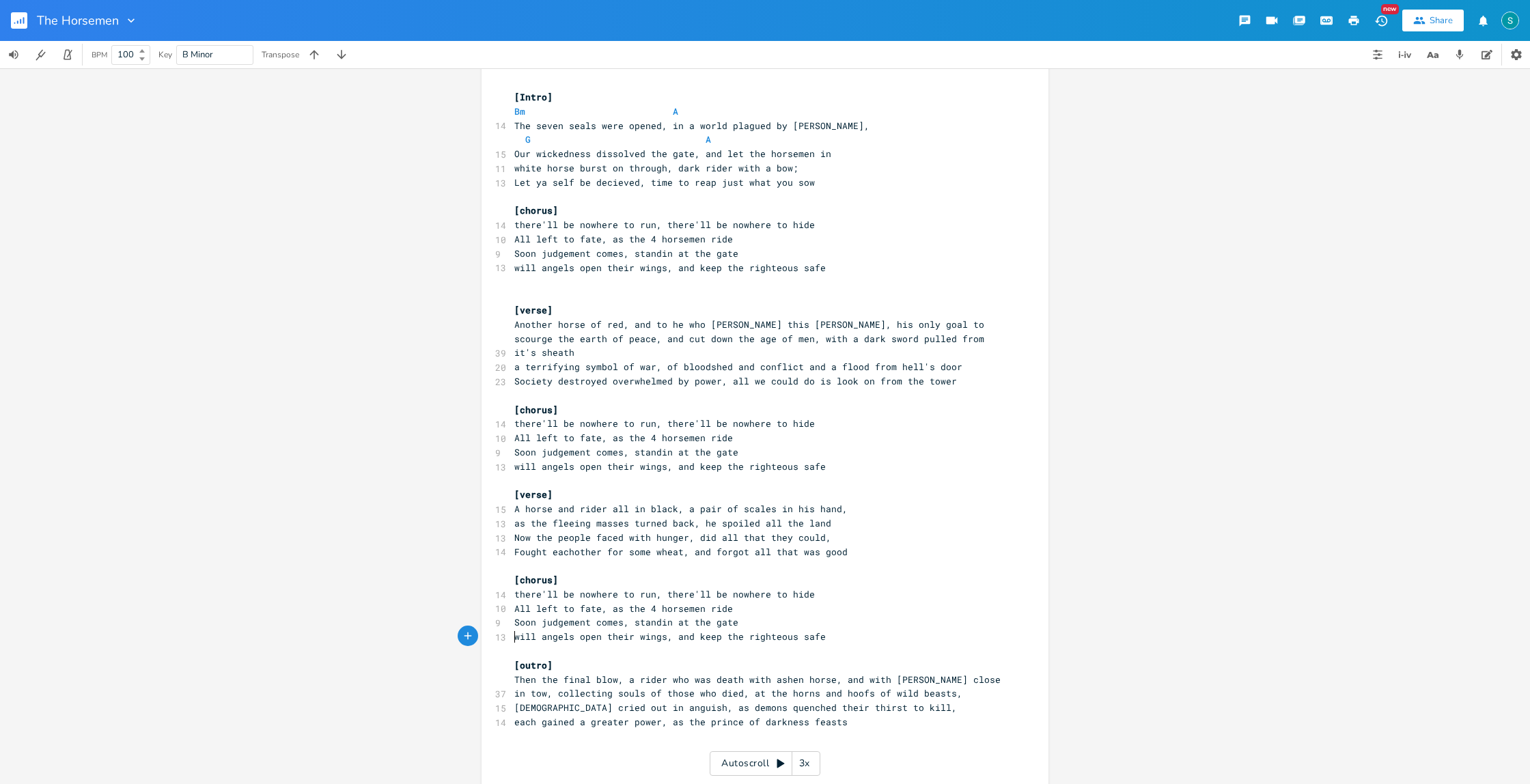
scroll to position [10, 0]
drag, startPoint x: 636, startPoint y: 184, endPoint x: 511, endPoint y: 183, distance: 125.0
click at [515, 183] on span "Let ya self be decieved, time to reap just what you sow" at bounding box center [664, 184] width 300 height 12
type textarea "Eyes of piercing fire"
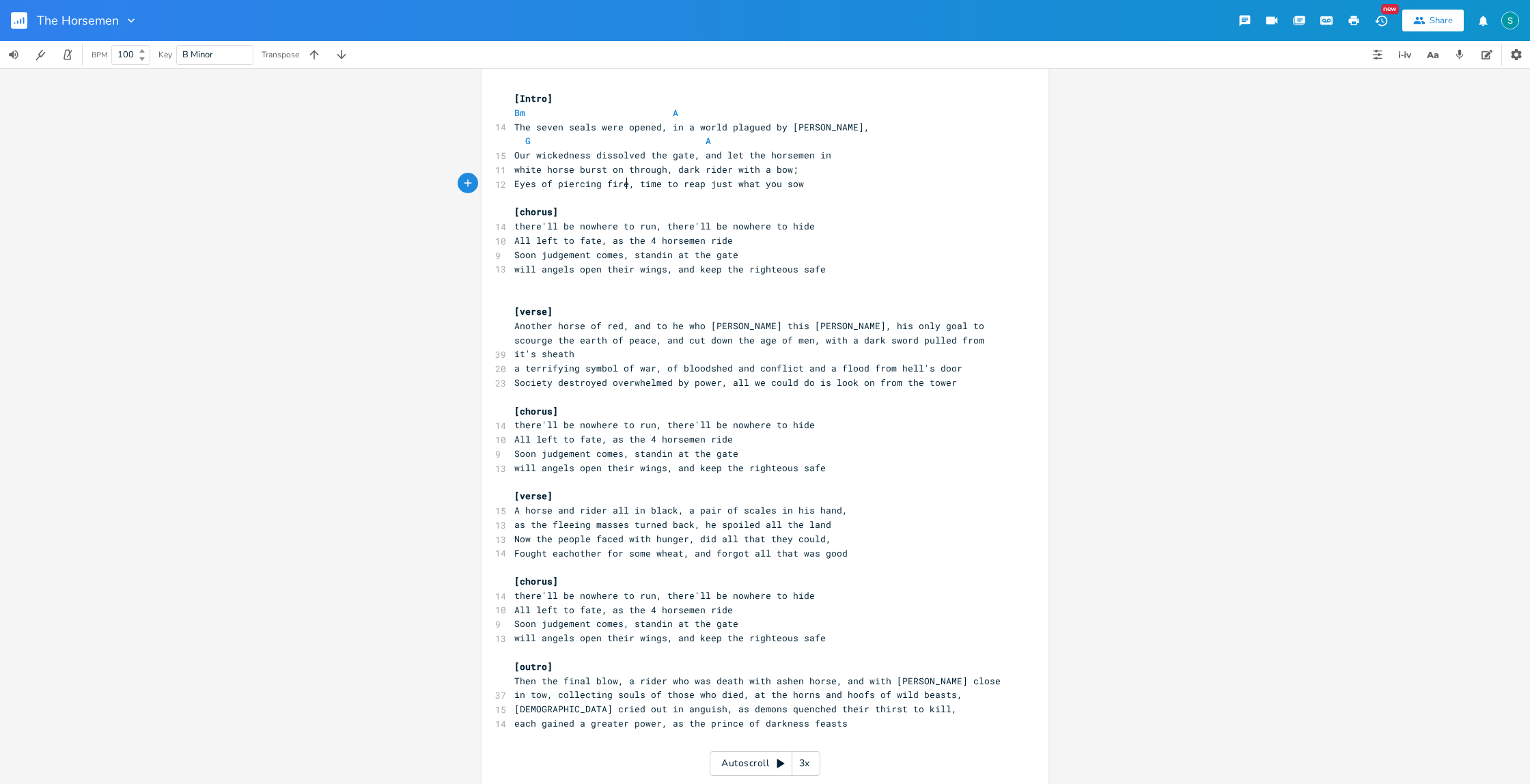
scroll to position [0, 79]
click at [827, 186] on pre "Eyes of piercing fire, time to reap just what you sow" at bounding box center [758, 184] width 493 height 14
drag, startPoint x: 597, startPoint y: 185, endPoint x: 555, endPoint y: 186, distance: 42.0
click at [555, 186] on span "Eyes of piercing fire, time to reap just what you sow" at bounding box center [659, 184] width 290 height 12
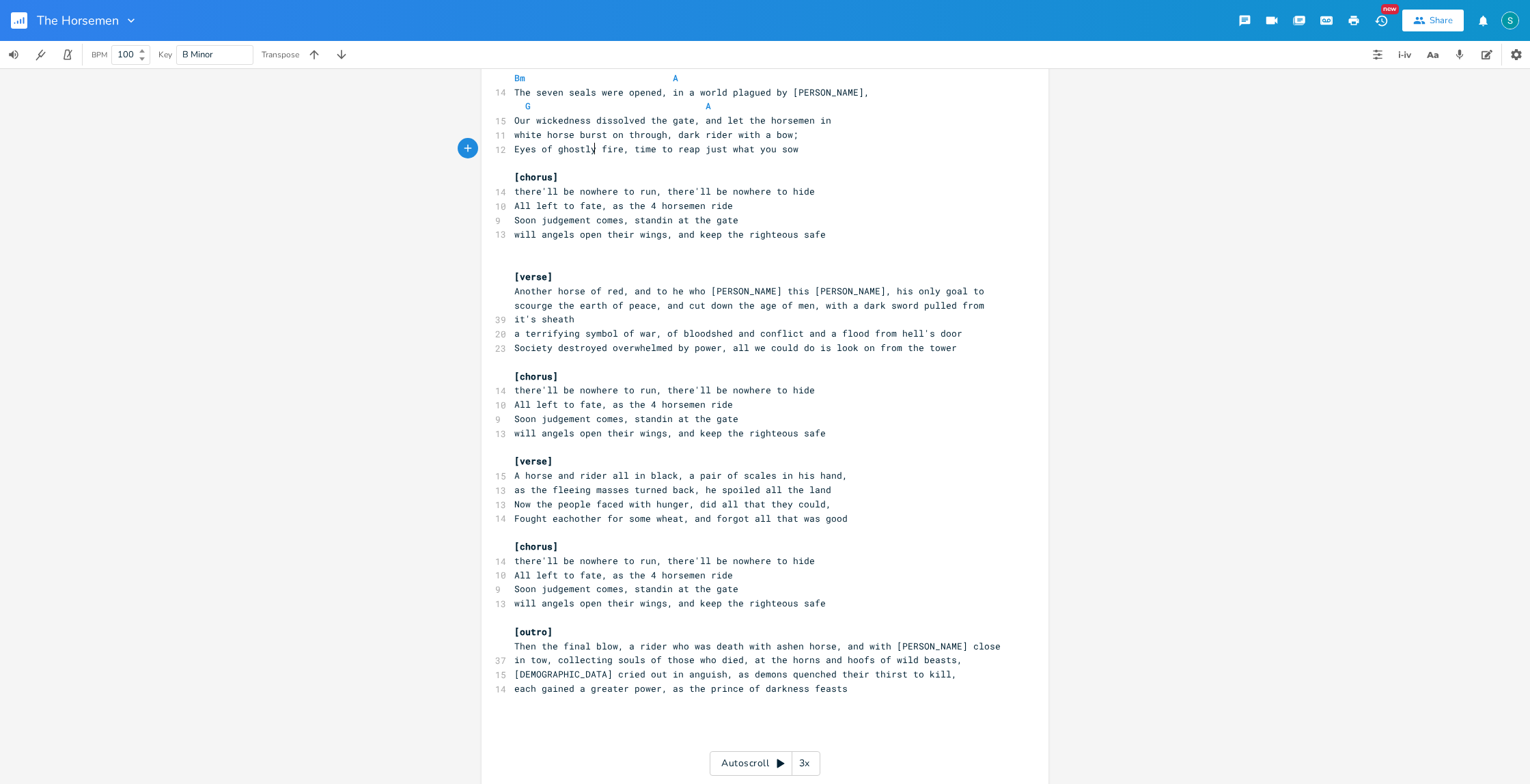
scroll to position [55, 0]
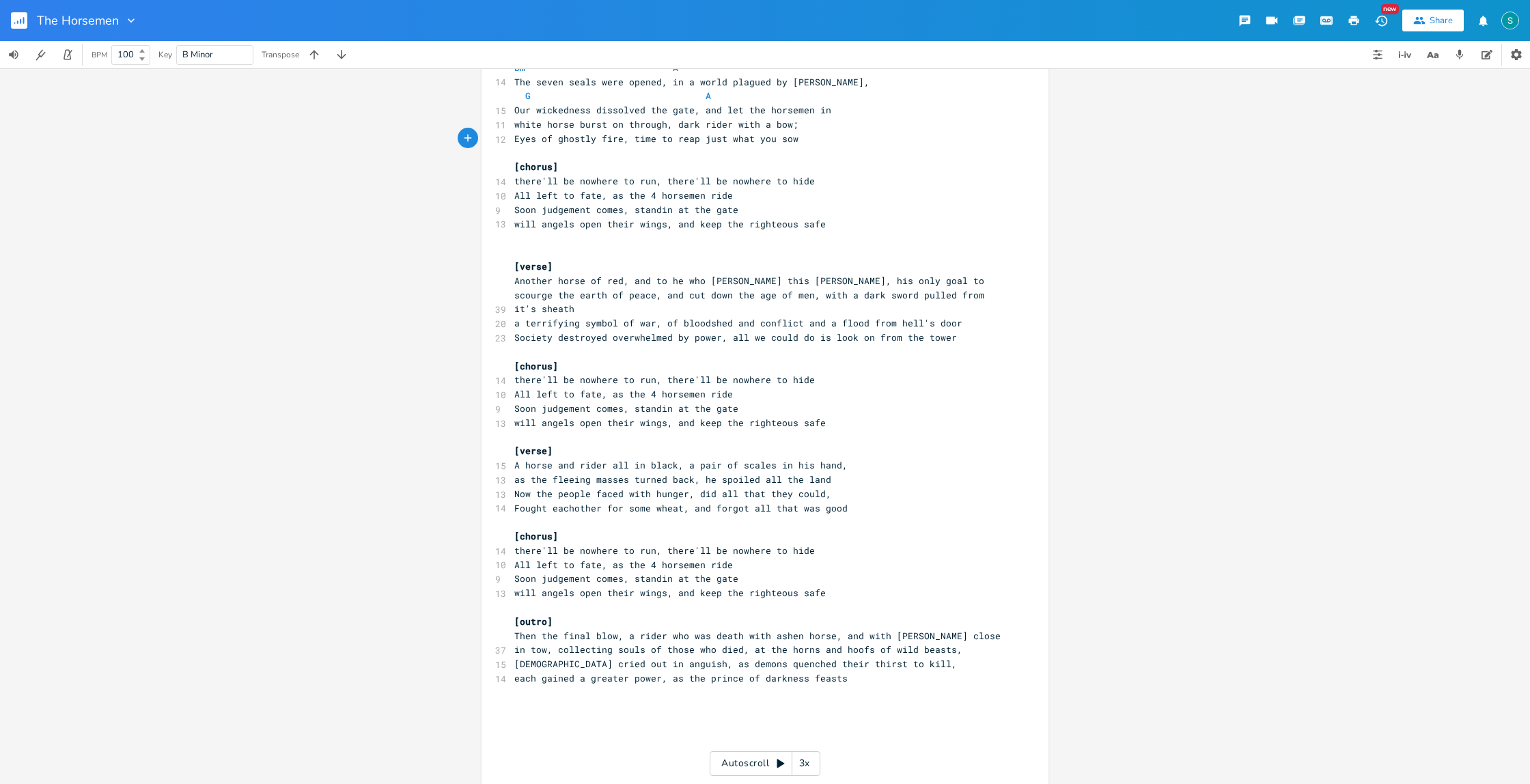
type textarea "ghostly"
